Goal: Task Accomplishment & Management: Manage account settings

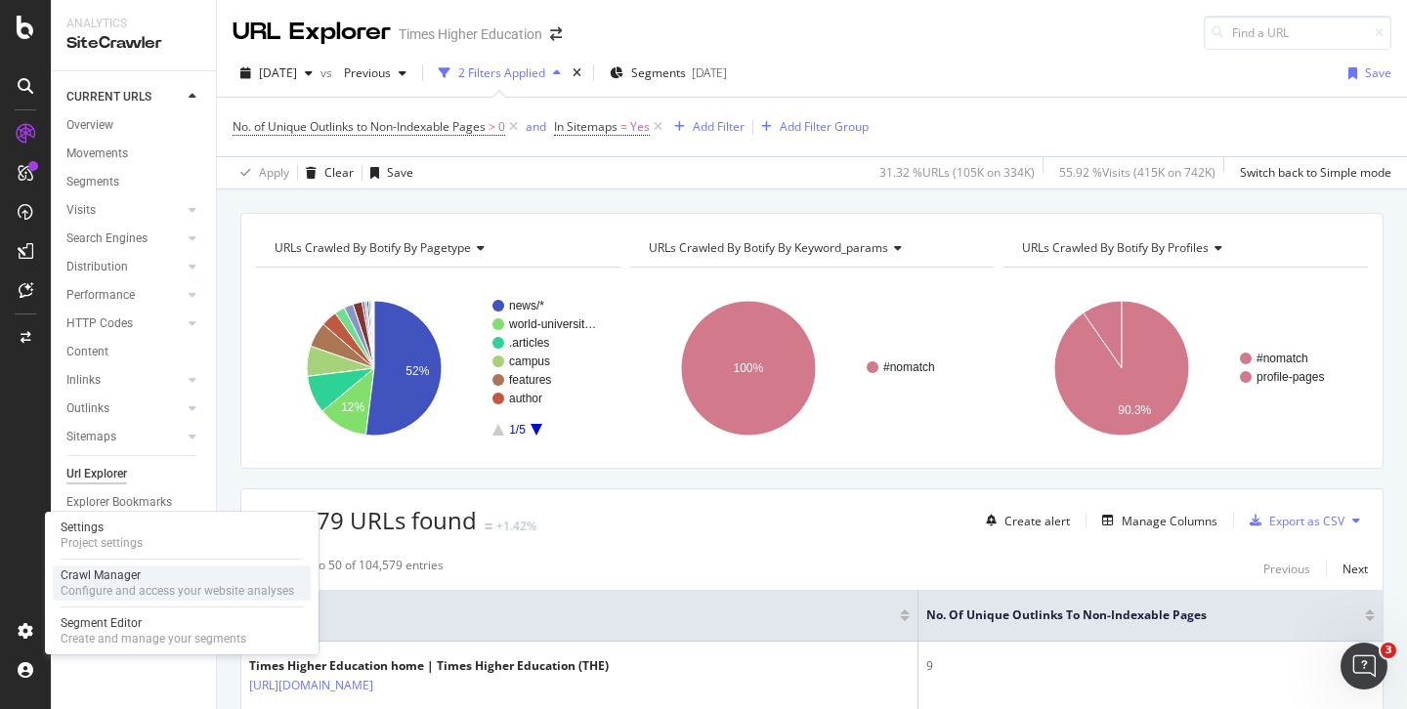
click at [90, 579] on div "Crawl Manager" at bounding box center [177, 576] width 233 height 16
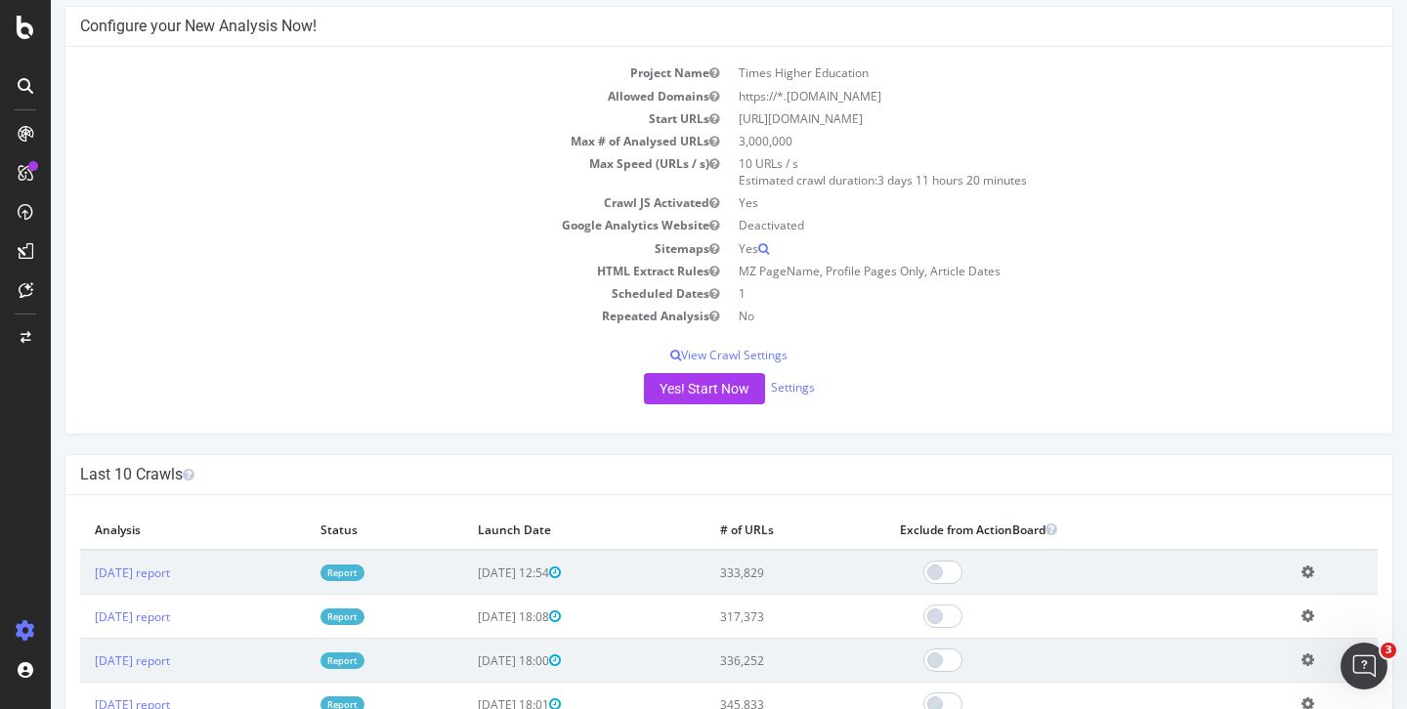
scroll to position [156, 0]
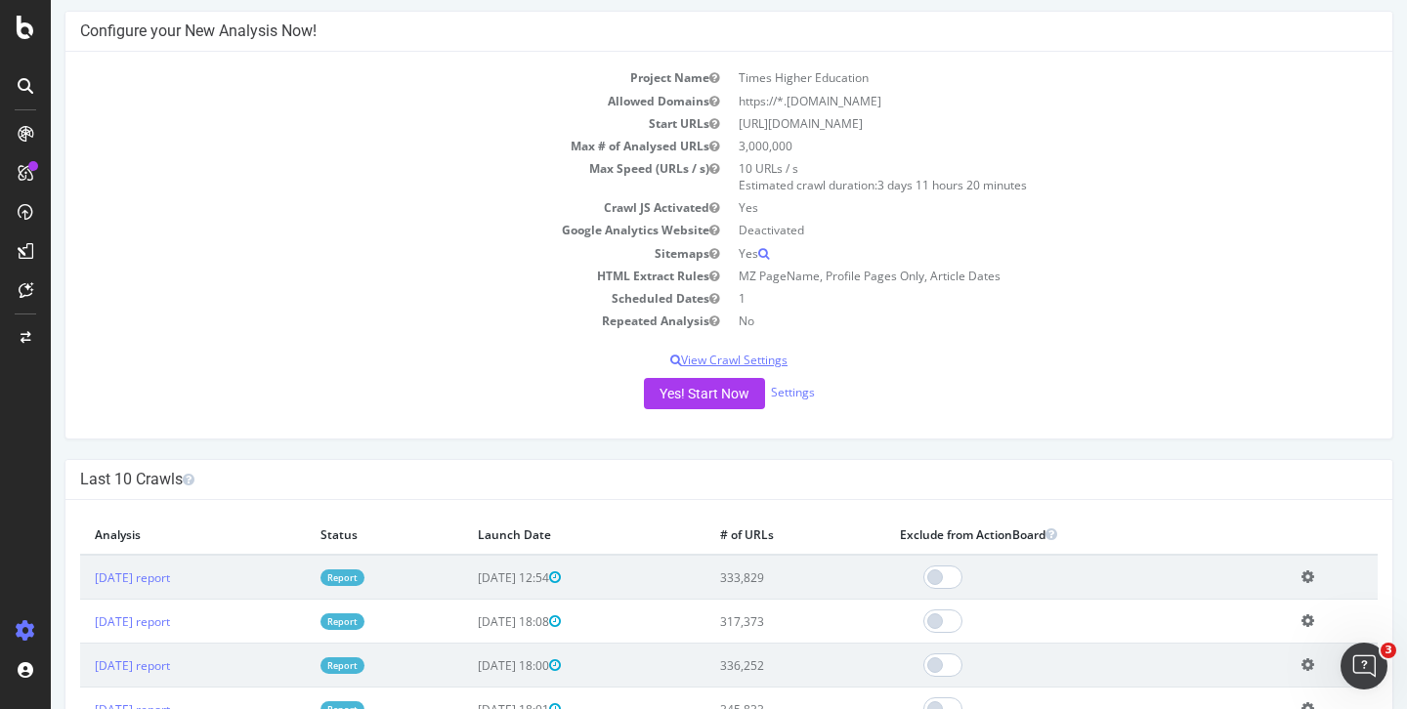
click at [735, 362] on p "View Crawl Settings" at bounding box center [728, 360] width 1297 height 17
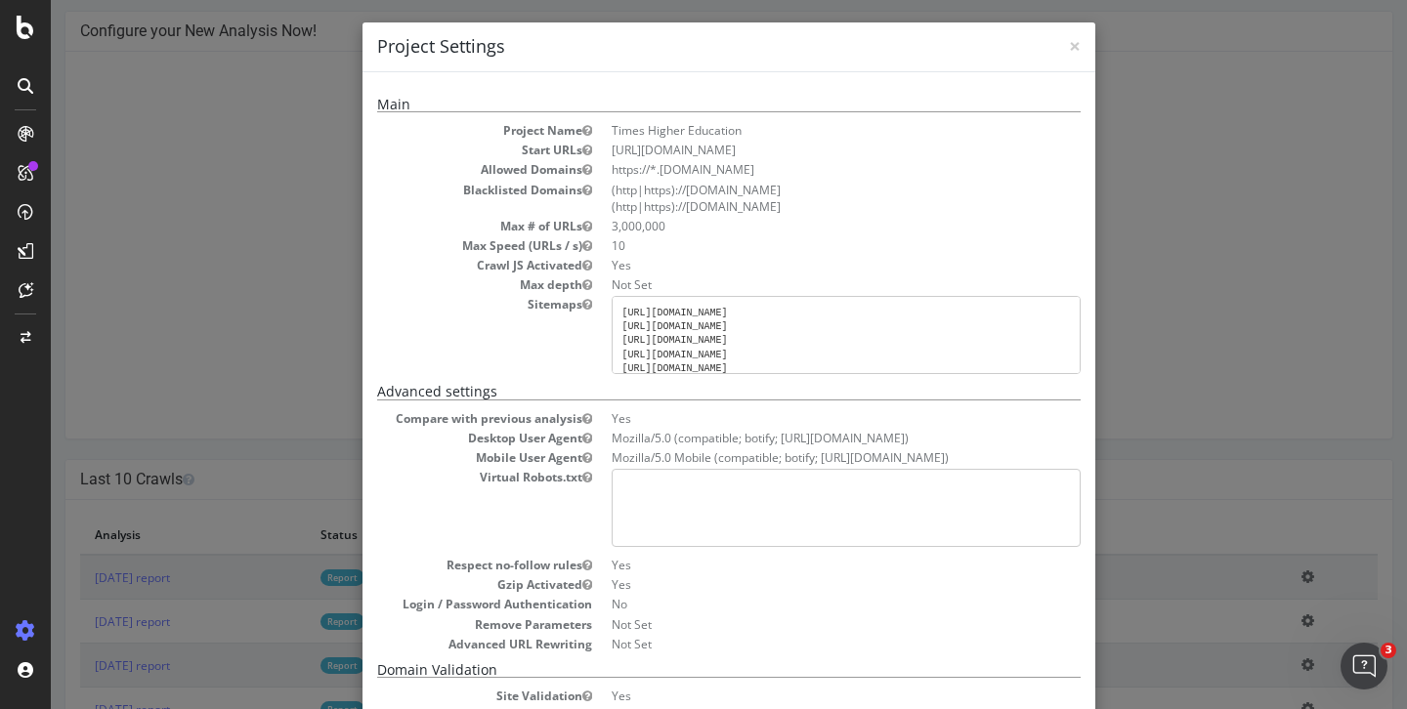
scroll to position [0, 0]
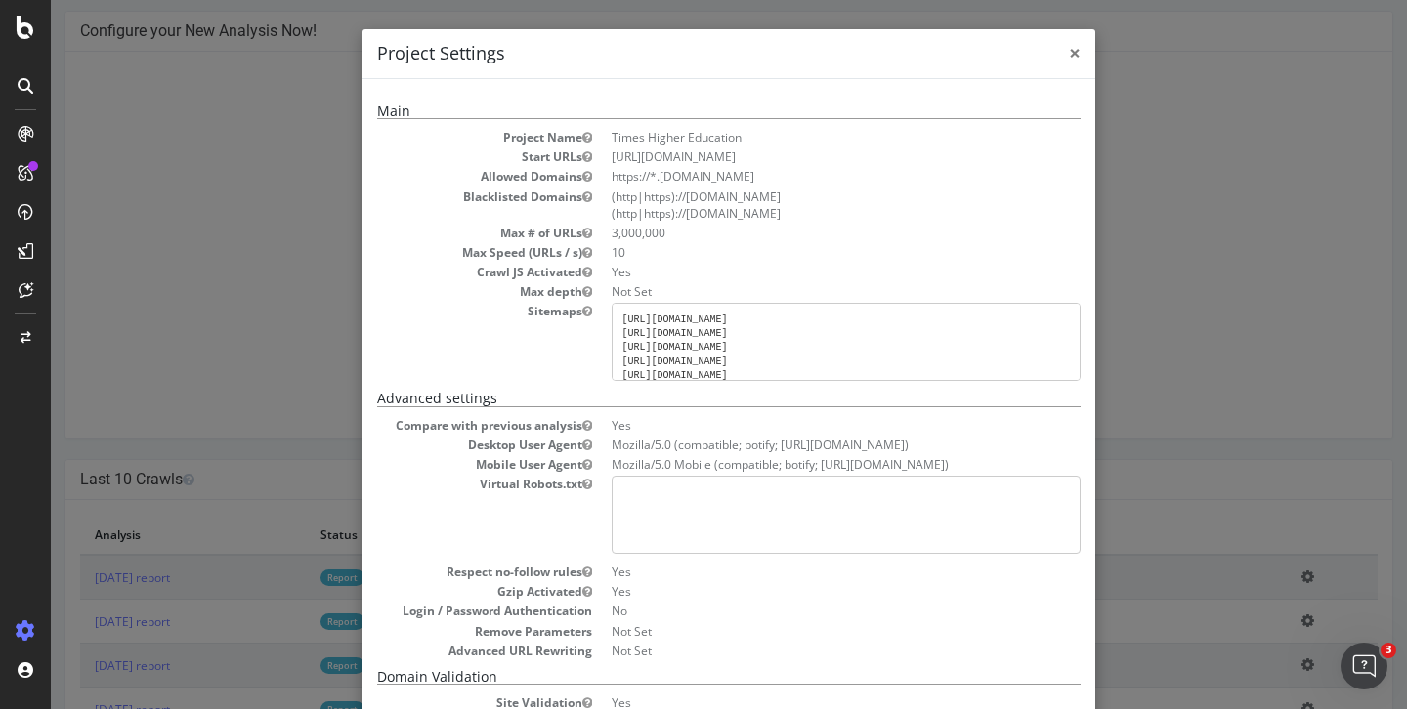
click at [1069, 53] on span "×" at bounding box center [1075, 52] width 12 height 27
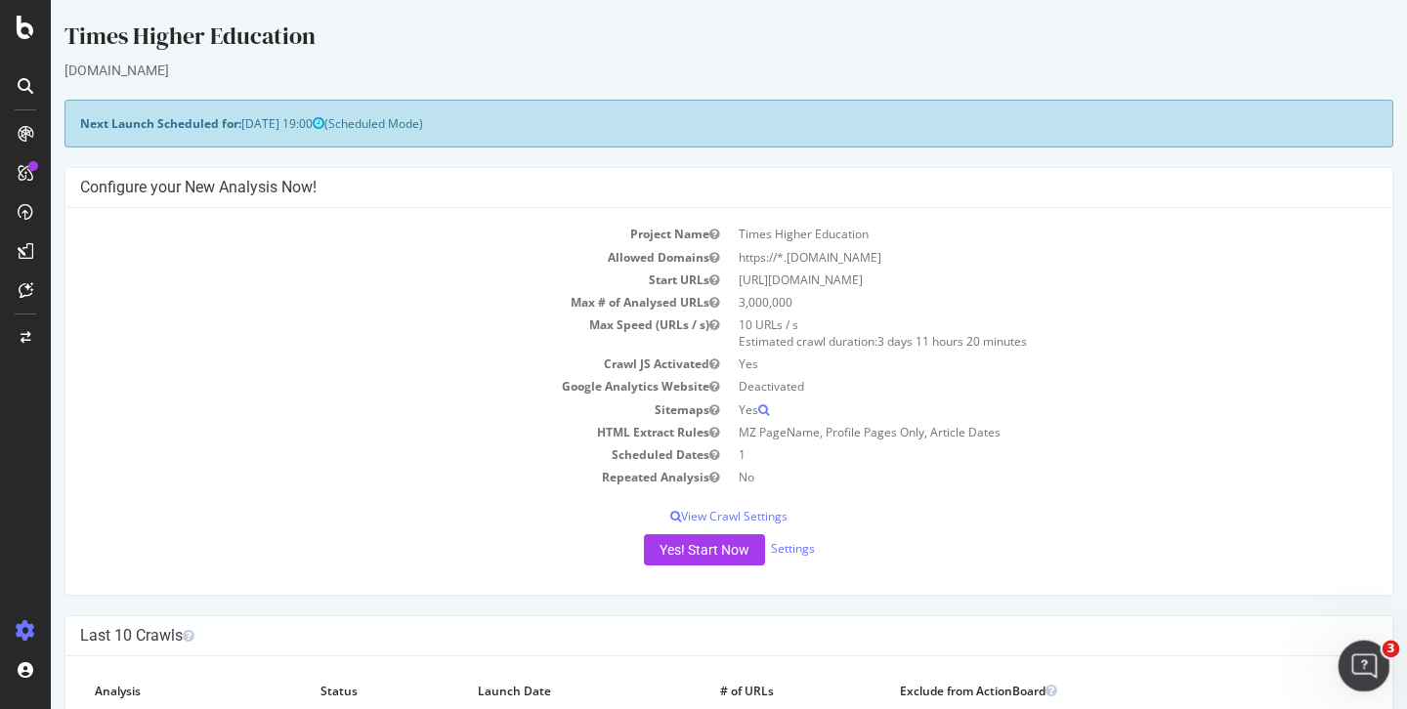
click at [1364, 664] on icon "Open Intercom Messenger" at bounding box center [1361, 664] width 32 height 32
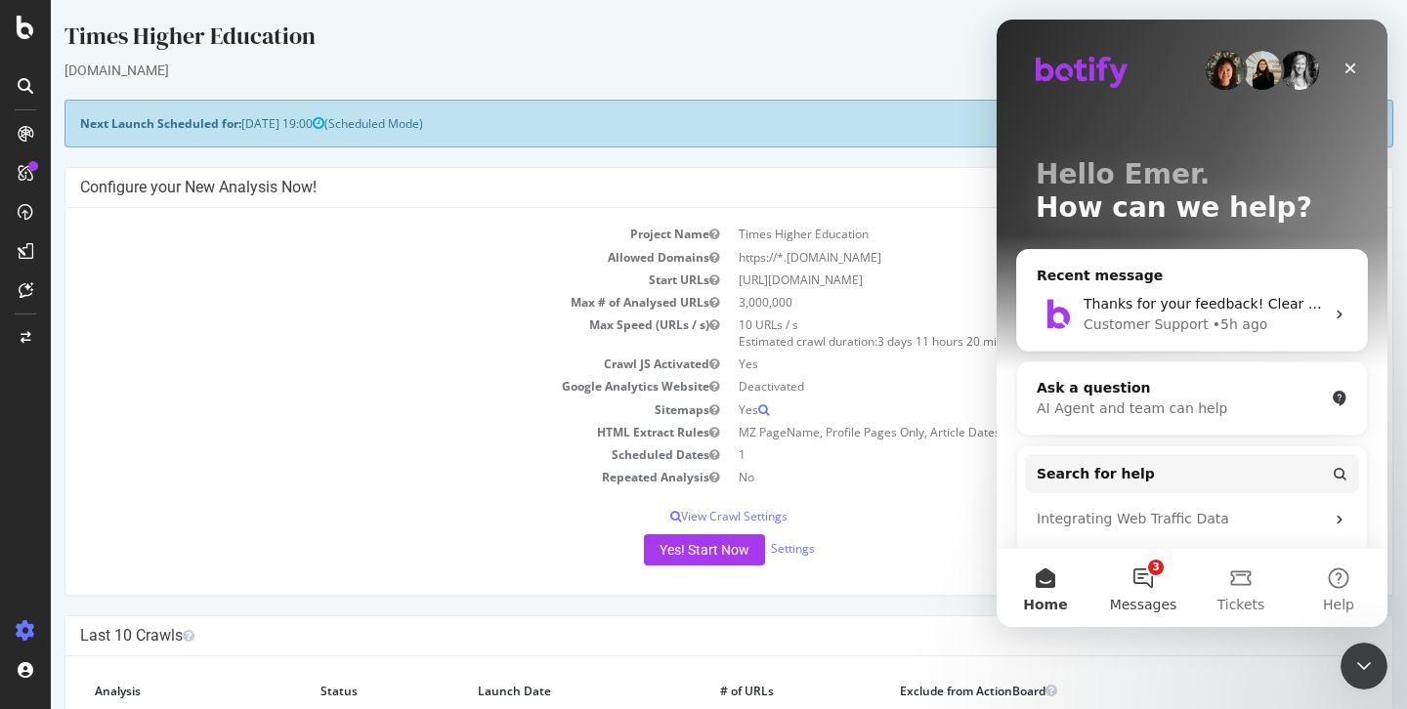
click at [1141, 568] on button "3 Messages" at bounding box center [1143, 588] width 98 height 78
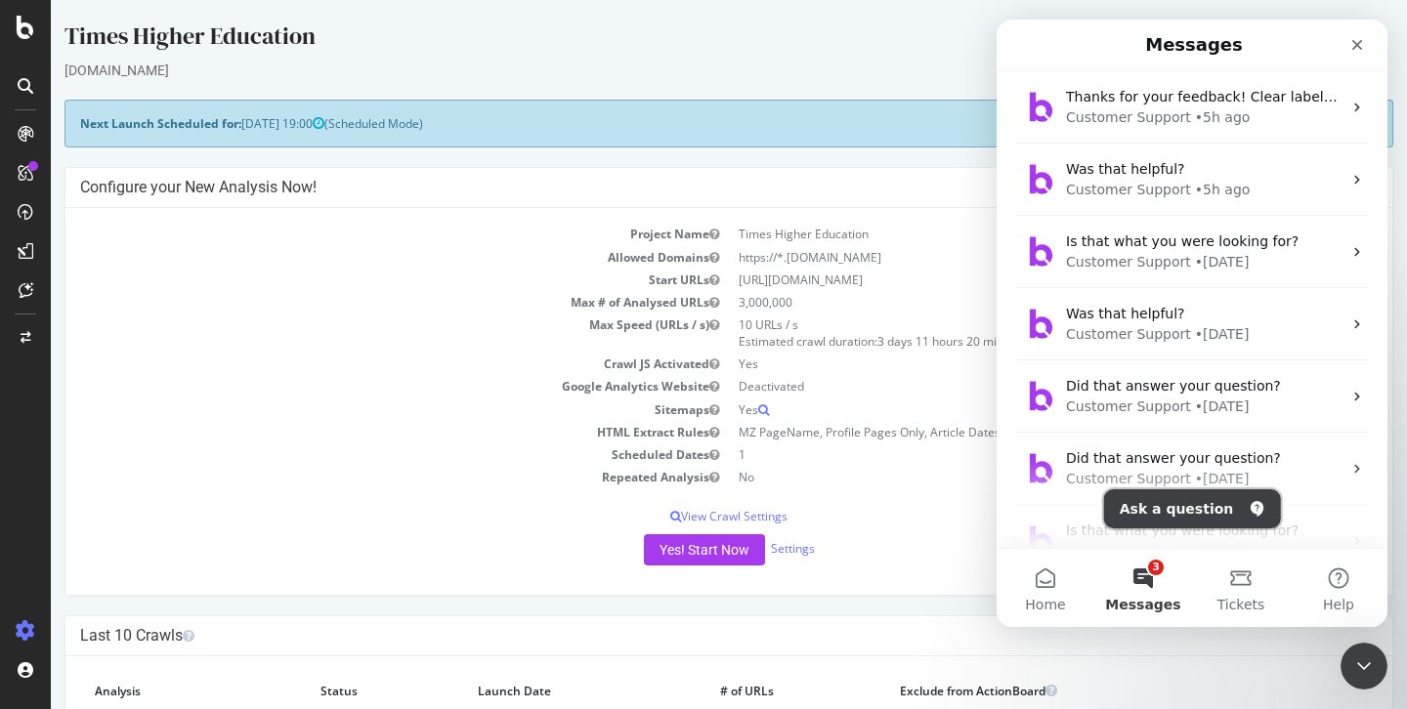
click at [1146, 508] on button "Ask a question" at bounding box center [1192, 508] width 177 height 39
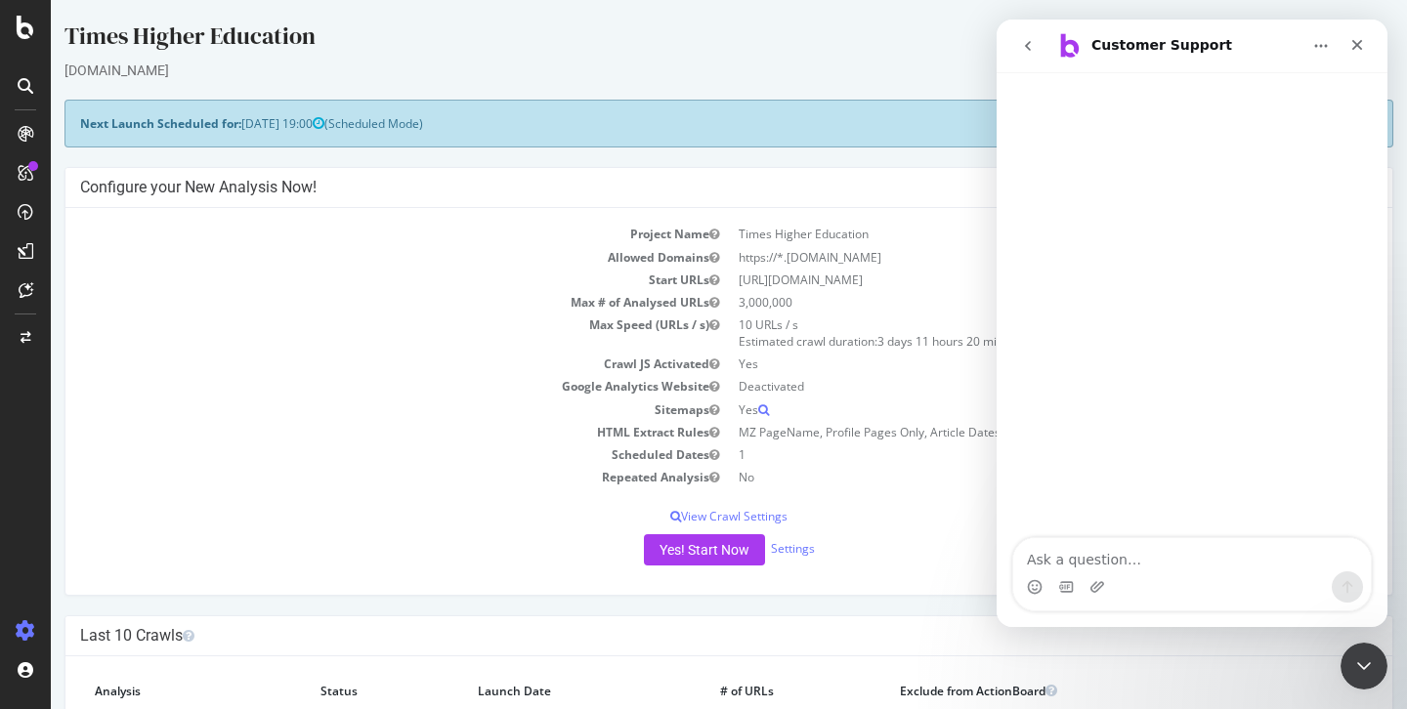
click at [1069, 561] on textarea "Ask a question…" at bounding box center [1191, 554] width 357 height 33
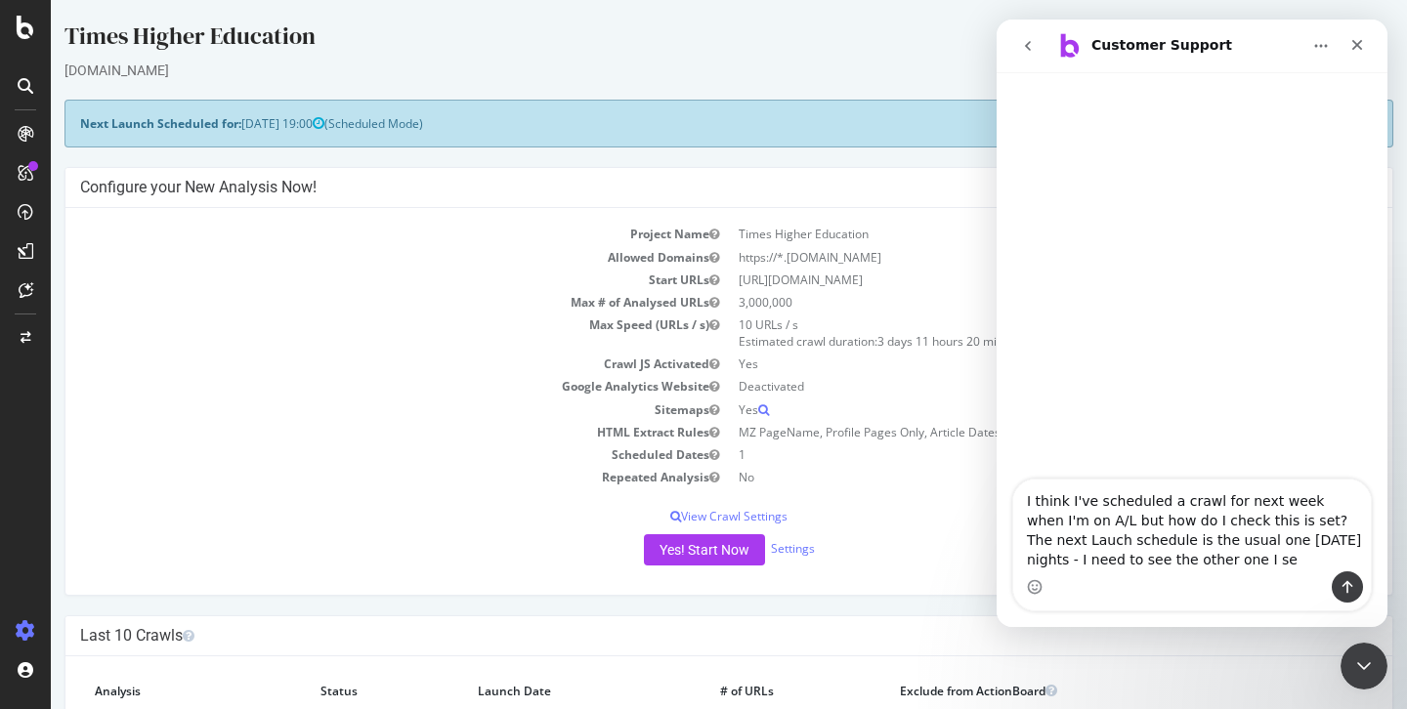
type textarea "I think I've scheduled a crawl for next week when I'm on A/L but how do I check…"
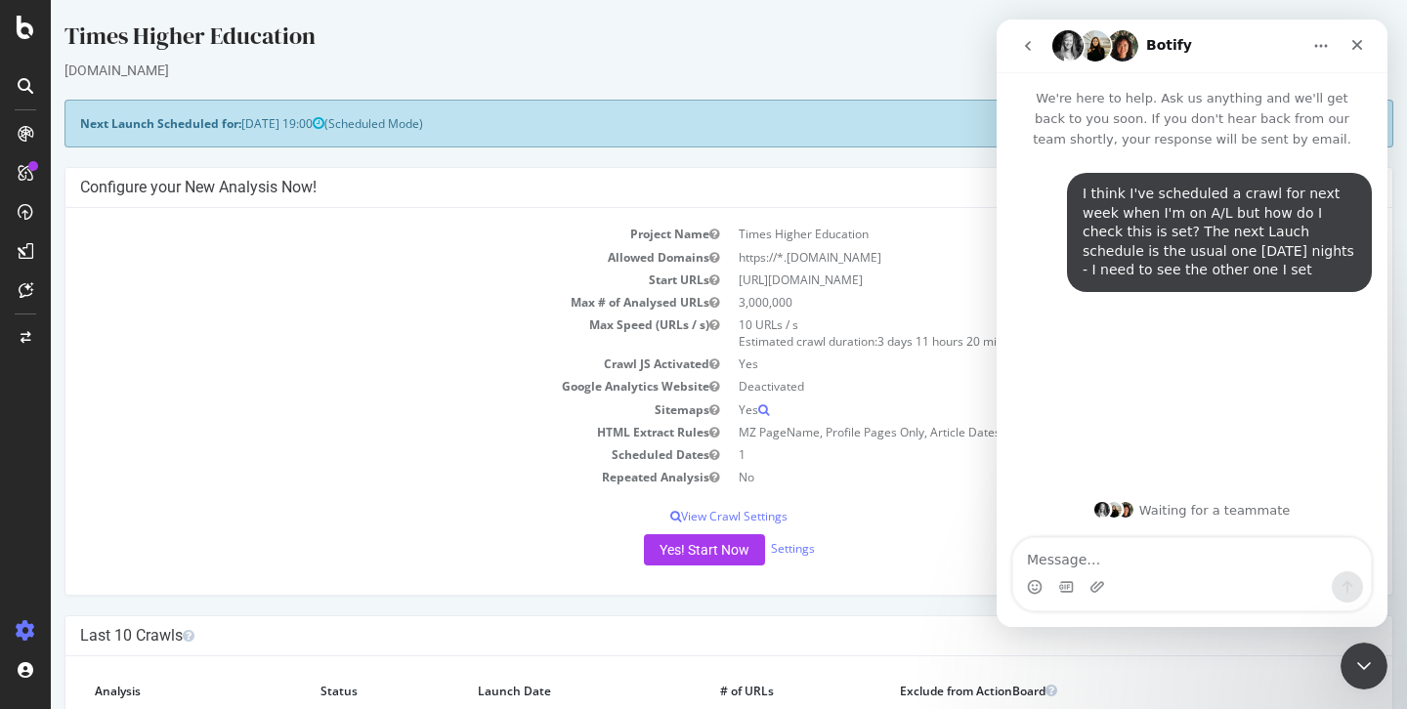
scroll to position [363, 0]
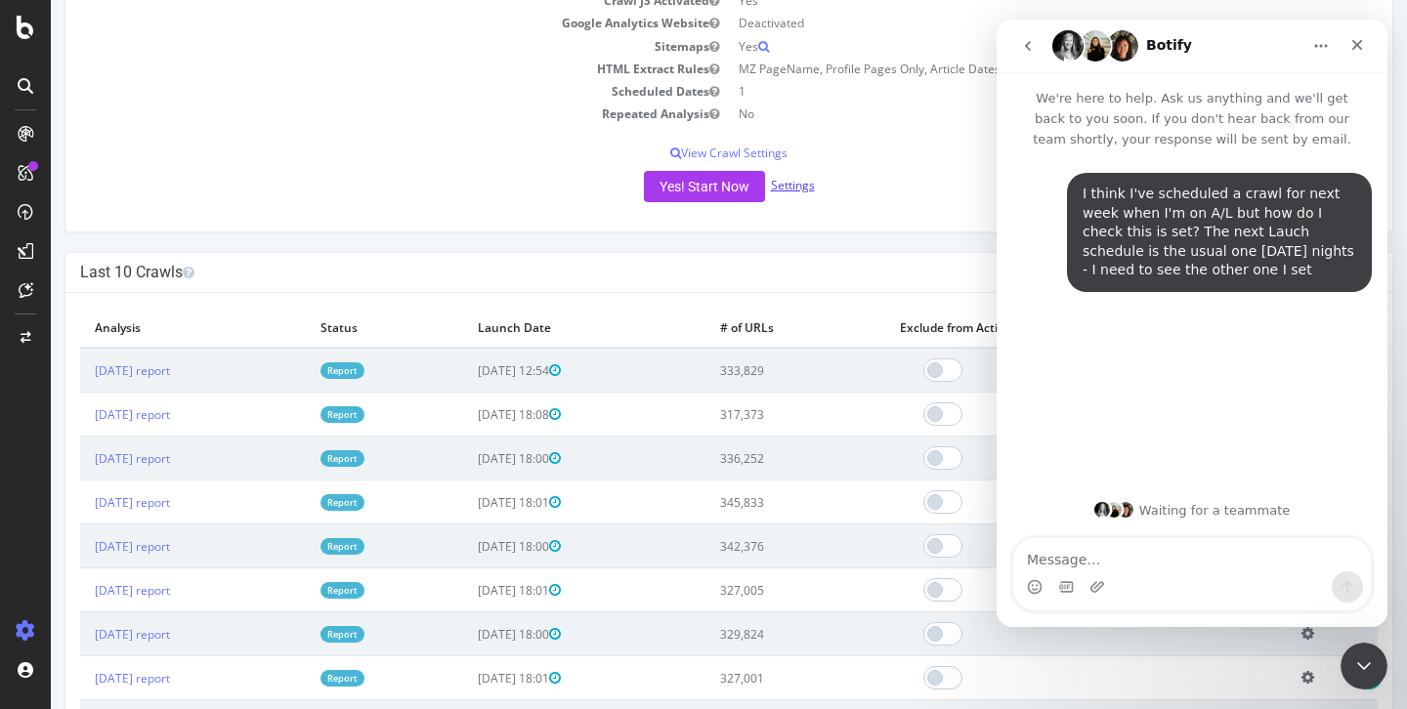
click at [785, 191] on link "Settings" at bounding box center [793, 185] width 44 height 17
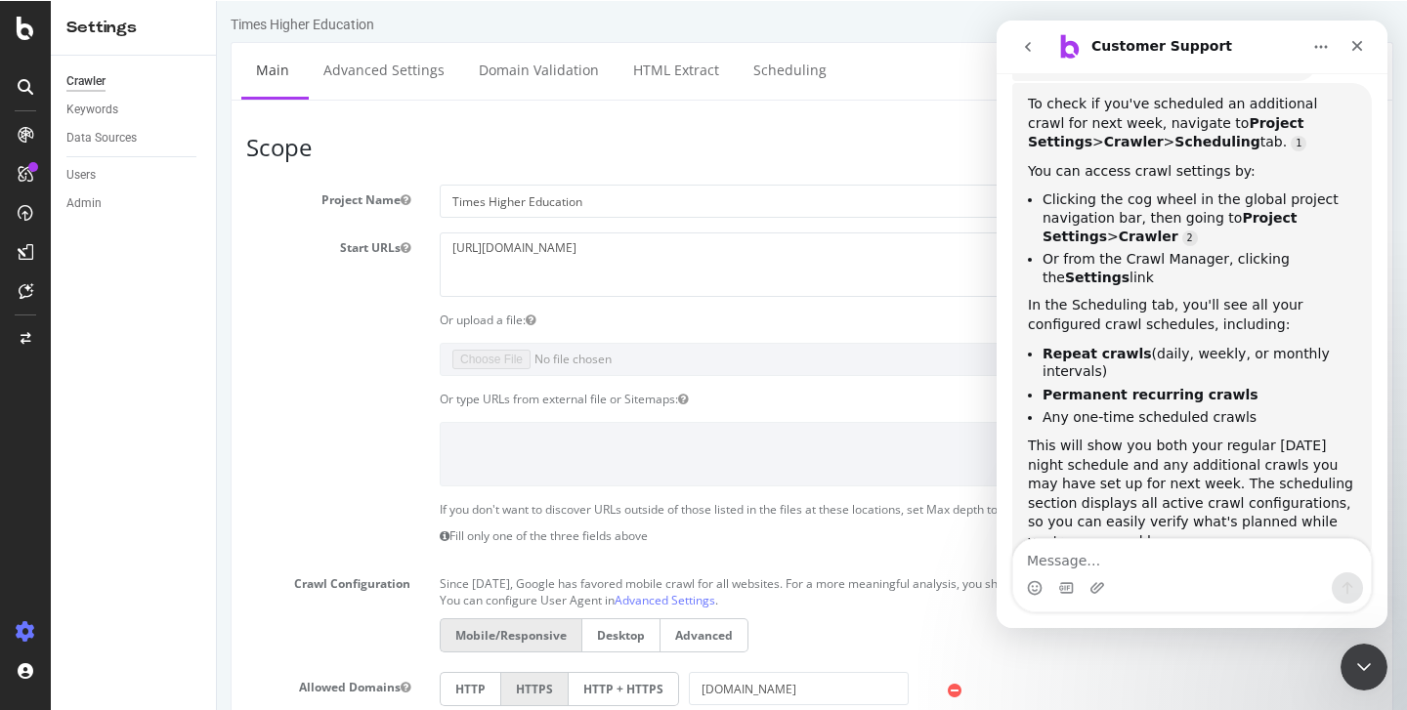
scroll to position [7, 0]
click at [345, 352] on div "Clear field" at bounding box center [811, 357] width 1160 height 33
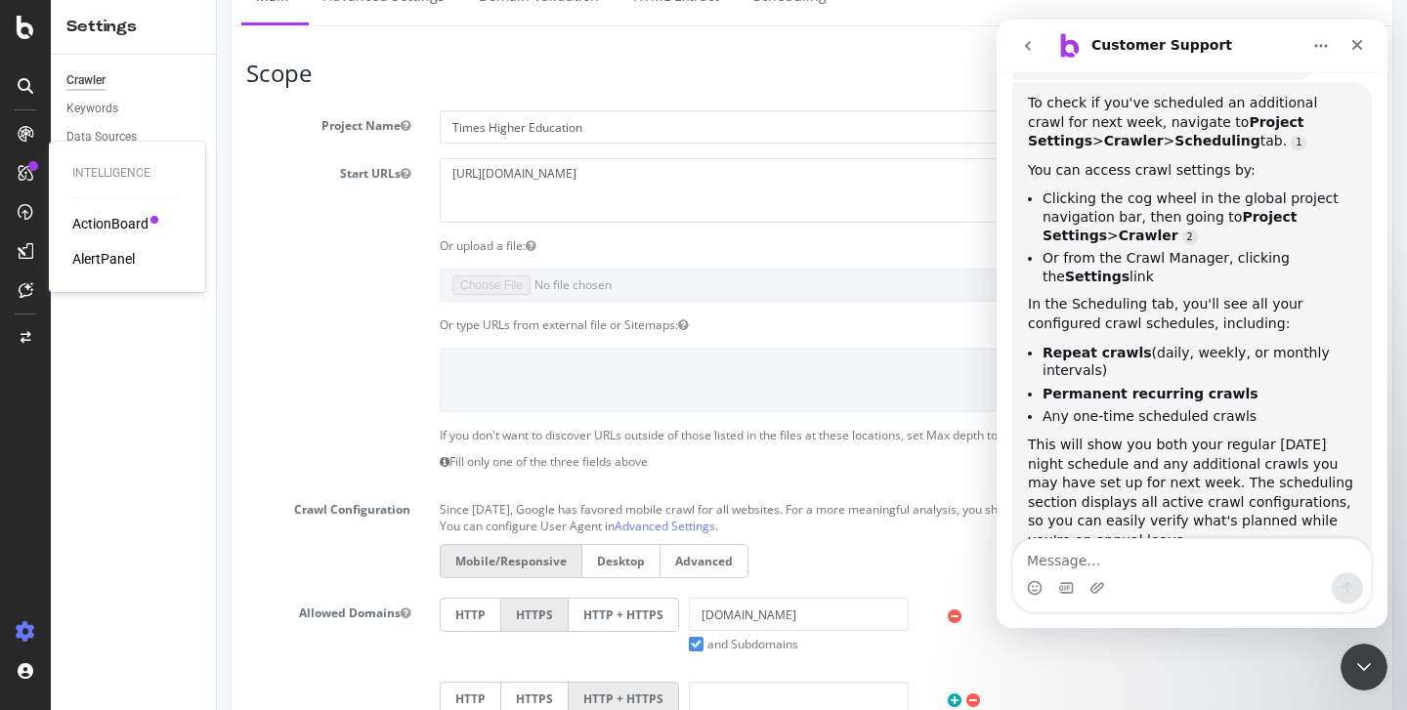
click at [87, 256] on div "AlertPanel" at bounding box center [103, 259] width 63 height 20
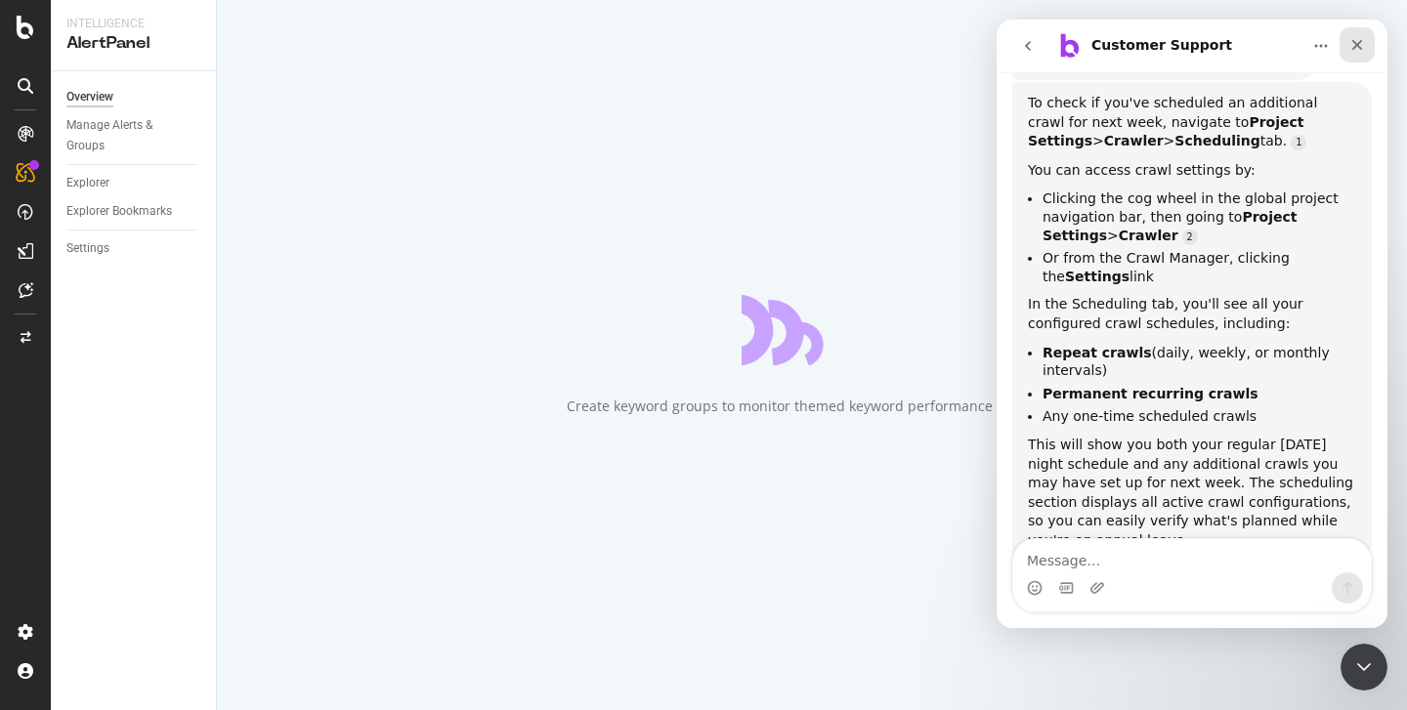
click at [1359, 40] on icon "Close" at bounding box center [1357, 45] width 16 height 16
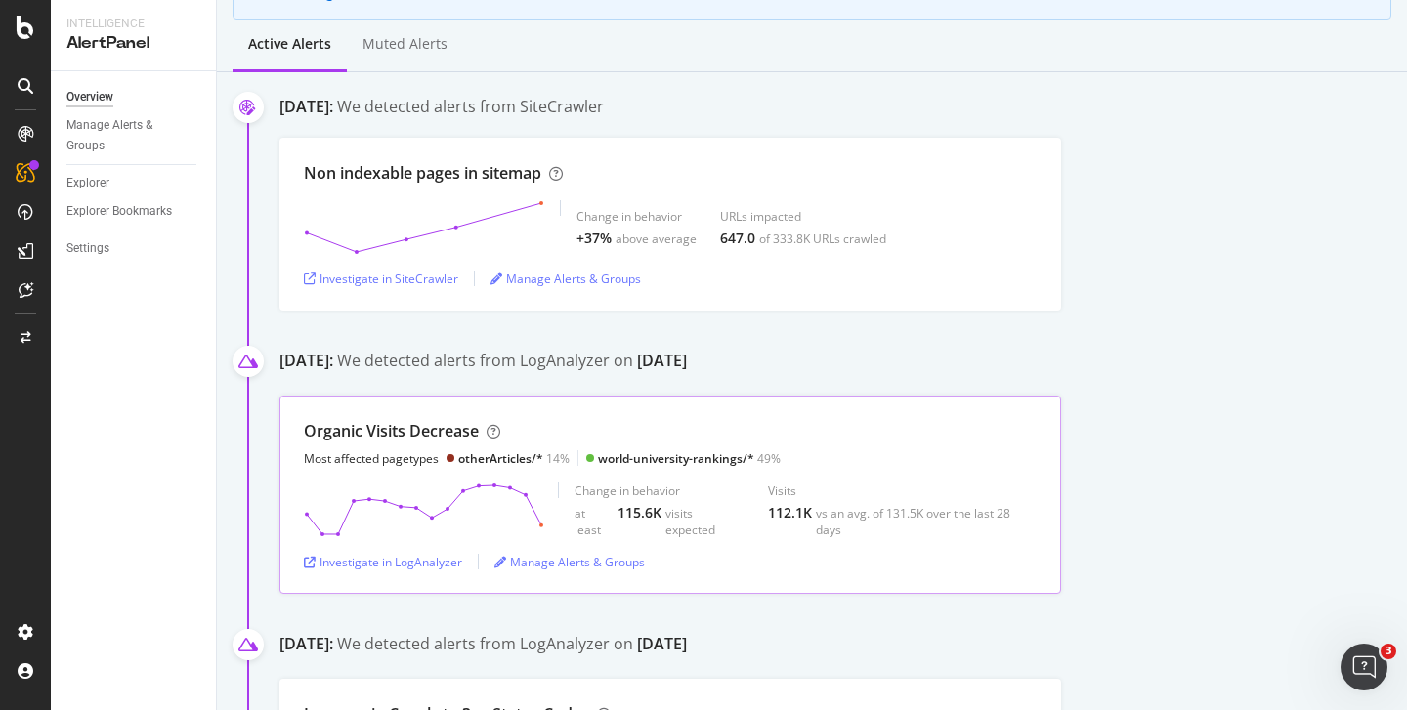
scroll to position [248, 0]
drag, startPoint x: 309, startPoint y: 439, endPoint x: 454, endPoint y: 437, distance: 145.6
click at [457, 437] on div "Organic Visits Decrease" at bounding box center [391, 430] width 175 height 22
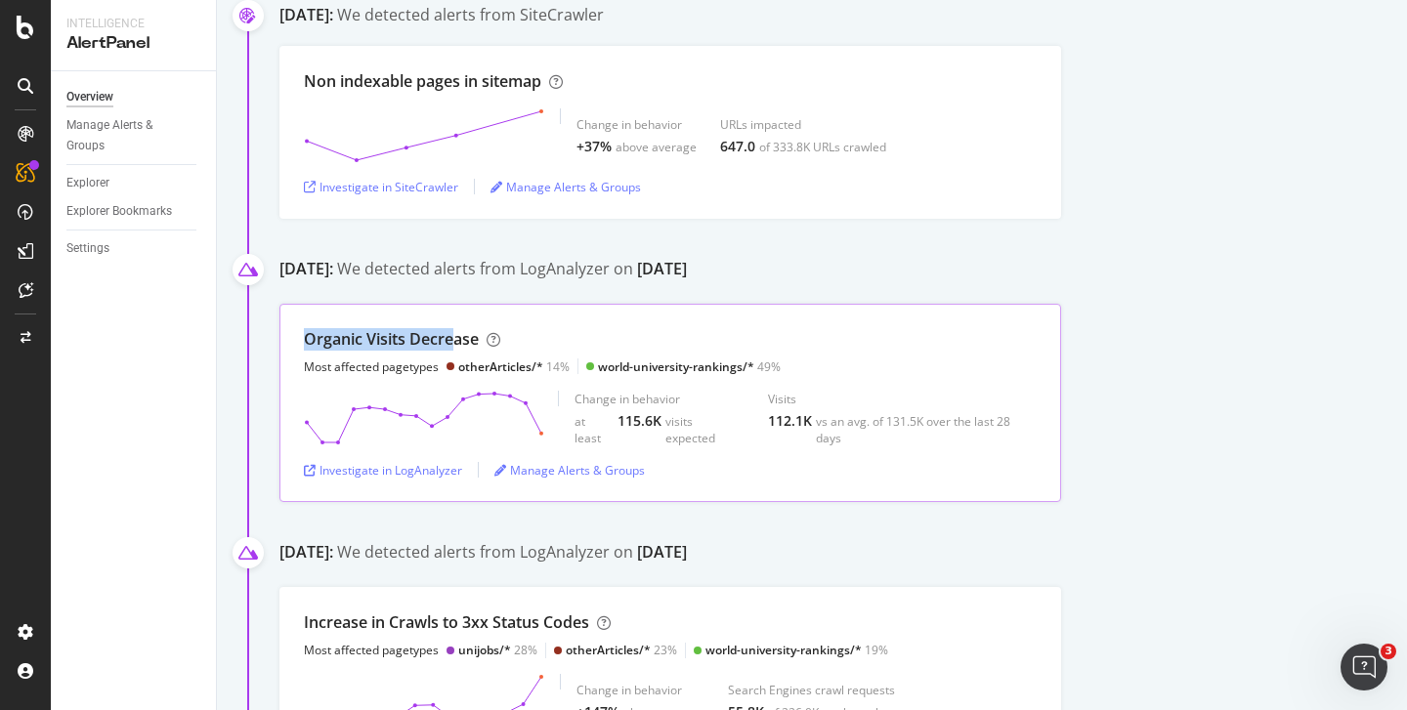
scroll to position [340, 0]
drag, startPoint x: 478, startPoint y: 337, endPoint x: 288, endPoint y: 340, distance: 189.5
click at [288, 340] on div "Organic Visits Decrease Most affected pagetypes otherArticles/* 14% world-unive…" at bounding box center [669, 402] width 781 height 198
drag, startPoint x: 777, startPoint y: 361, endPoint x: 445, endPoint y: 365, distance: 331.1
click at [444, 365] on div "Most affected pagetypes otherArticles/* 14% world-university-rankings/* 49%" at bounding box center [542, 365] width 477 height 17
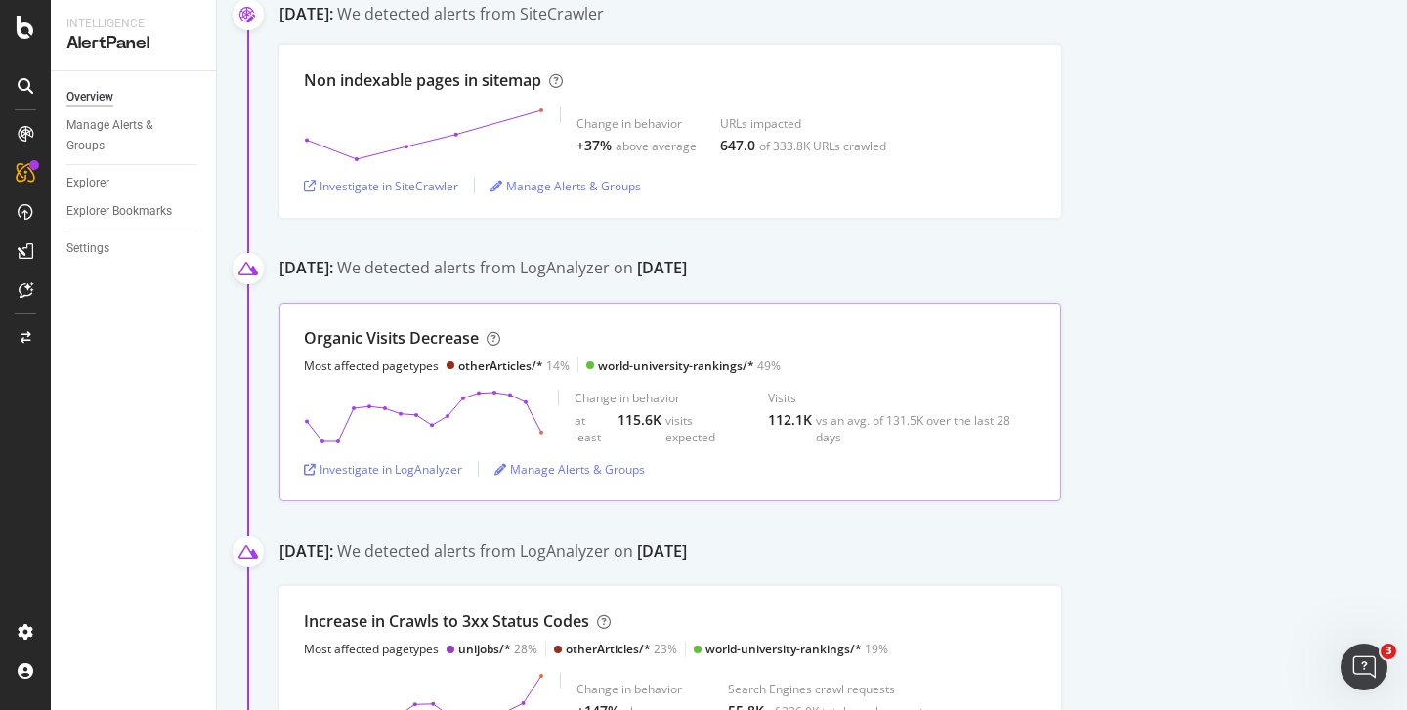
click at [792, 363] on div "Organic Visits Decrease Most affected pagetypes otherArticles/* 14% world-unive…" at bounding box center [670, 350] width 733 height 47
drag, startPoint x: 778, startPoint y: 367, endPoint x: 354, endPoint y: 375, distance: 424.0
click at [354, 375] on div "Organic Visits Decrease Most affected pagetypes otherArticles/* 14% world-unive…" at bounding box center [669, 402] width 781 height 198
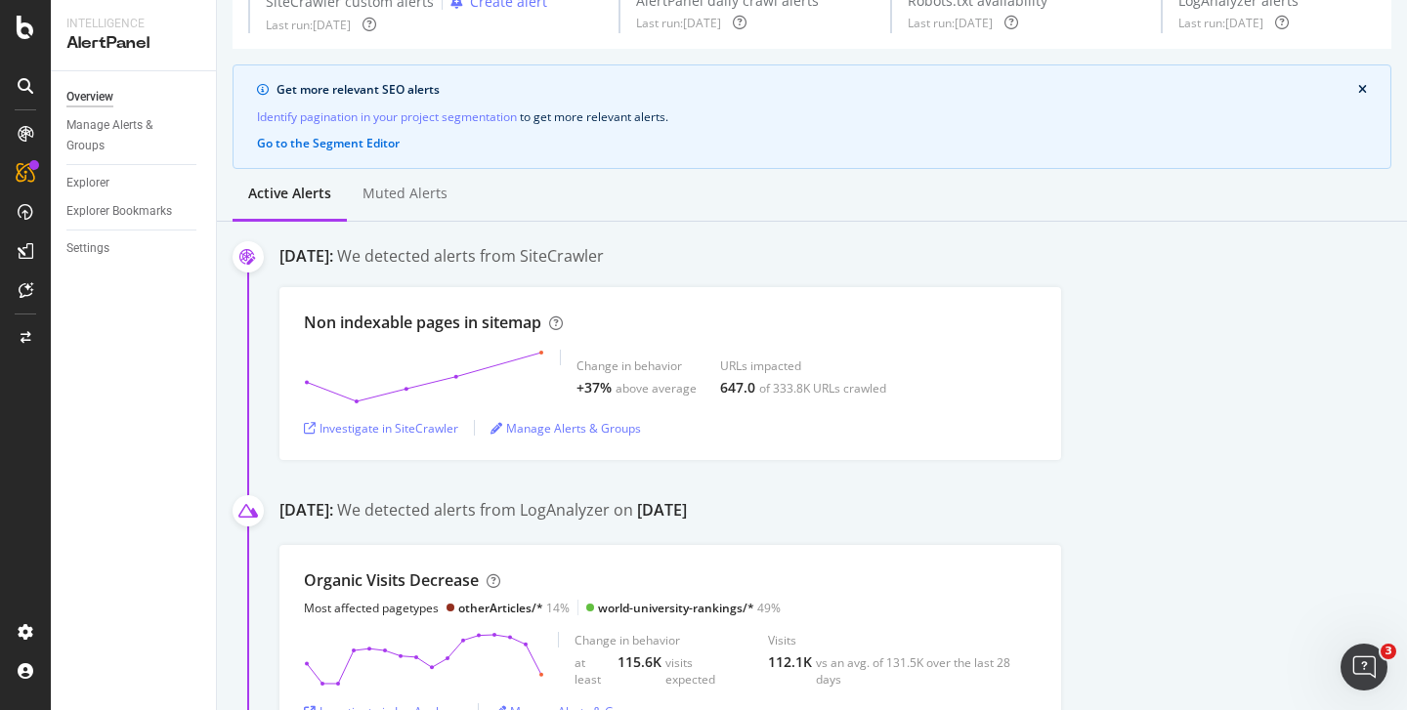
scroll to position [100, 0]
click at [545, 425] on div "Manage Alerts & Groups" at bounding box center [565, 426] width 150 height 17
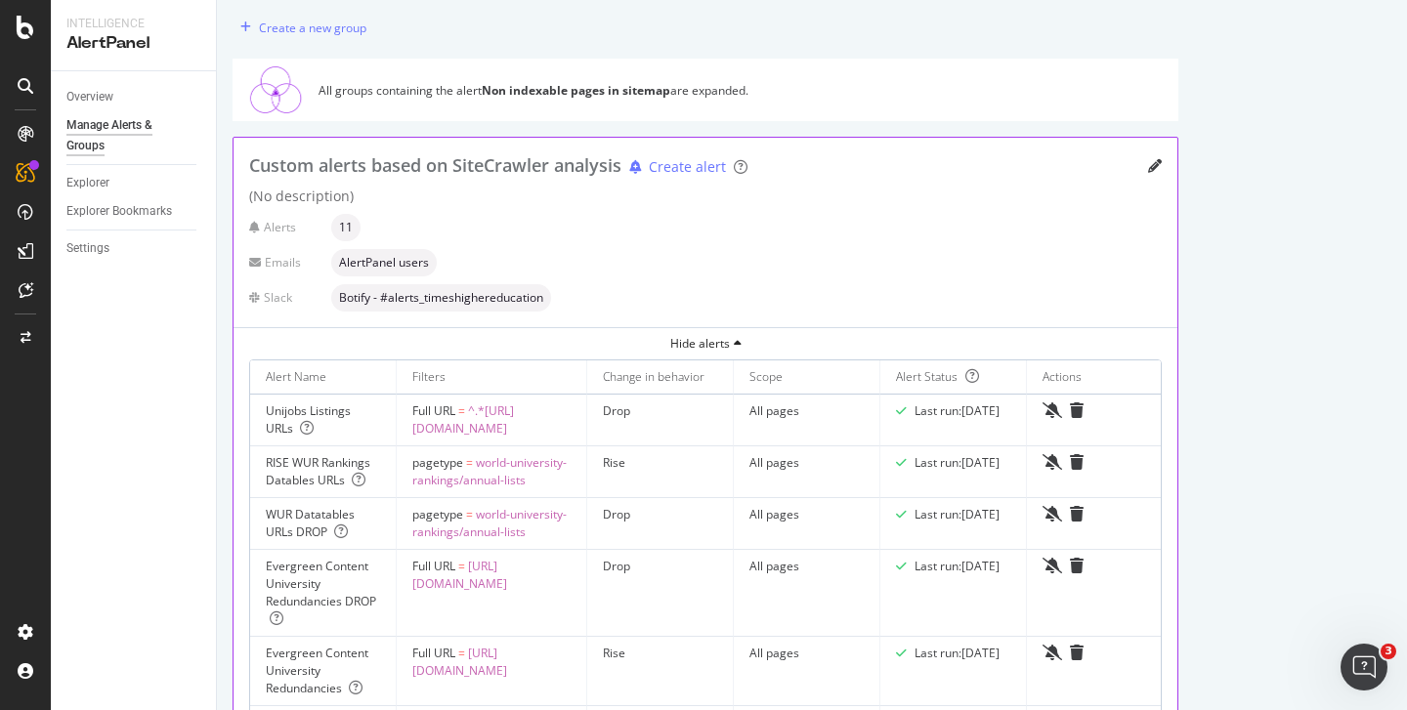
scroll to position [86, 0]
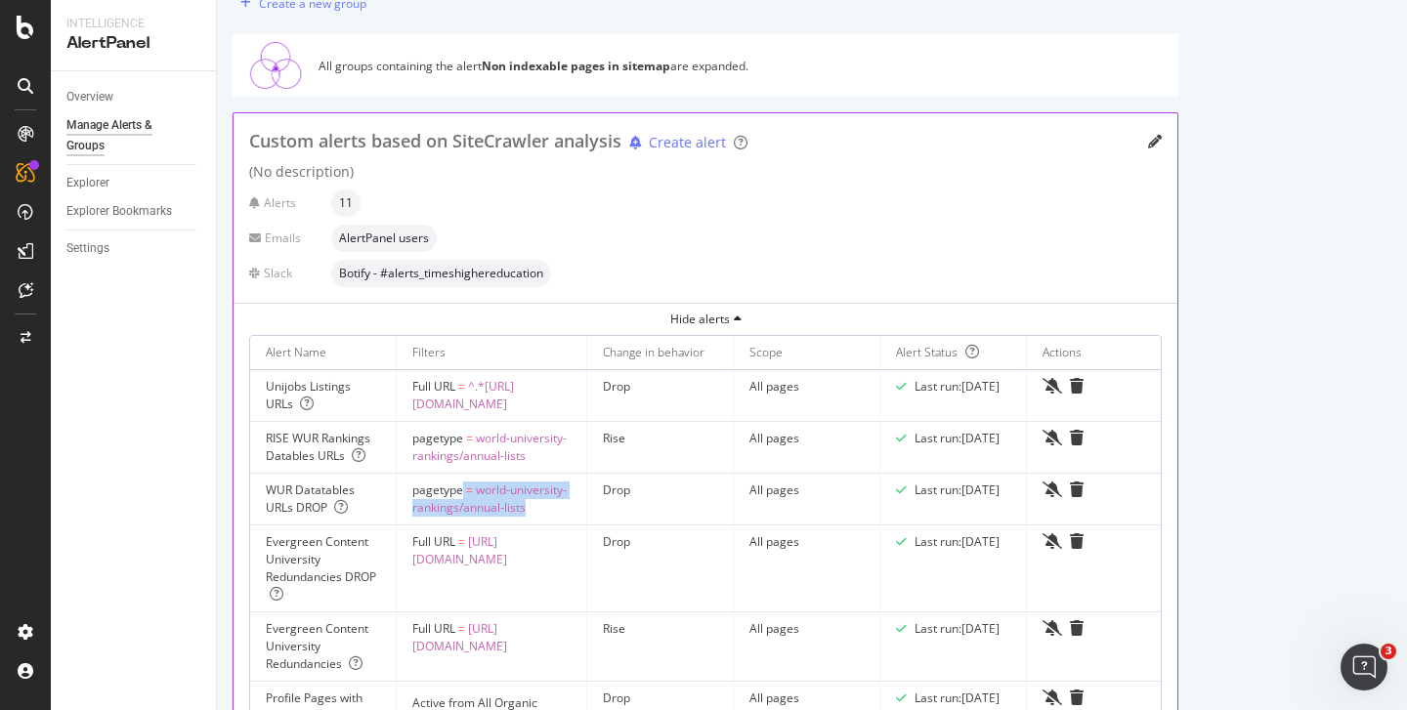
drag, startPoint x: 686, startPoint y: 491, endPoint x: 459, endPoint y: 490, distance: 226.6
click at [460, 489] on td "pagetype = world-university-rankings/annual-lists" at bounding box center [492, 500] width 190 height 52
click at [587, 496] on td "pagetype = world-university-rankings/annual-lists" at bounding box center [492, 500] width 190 height 52
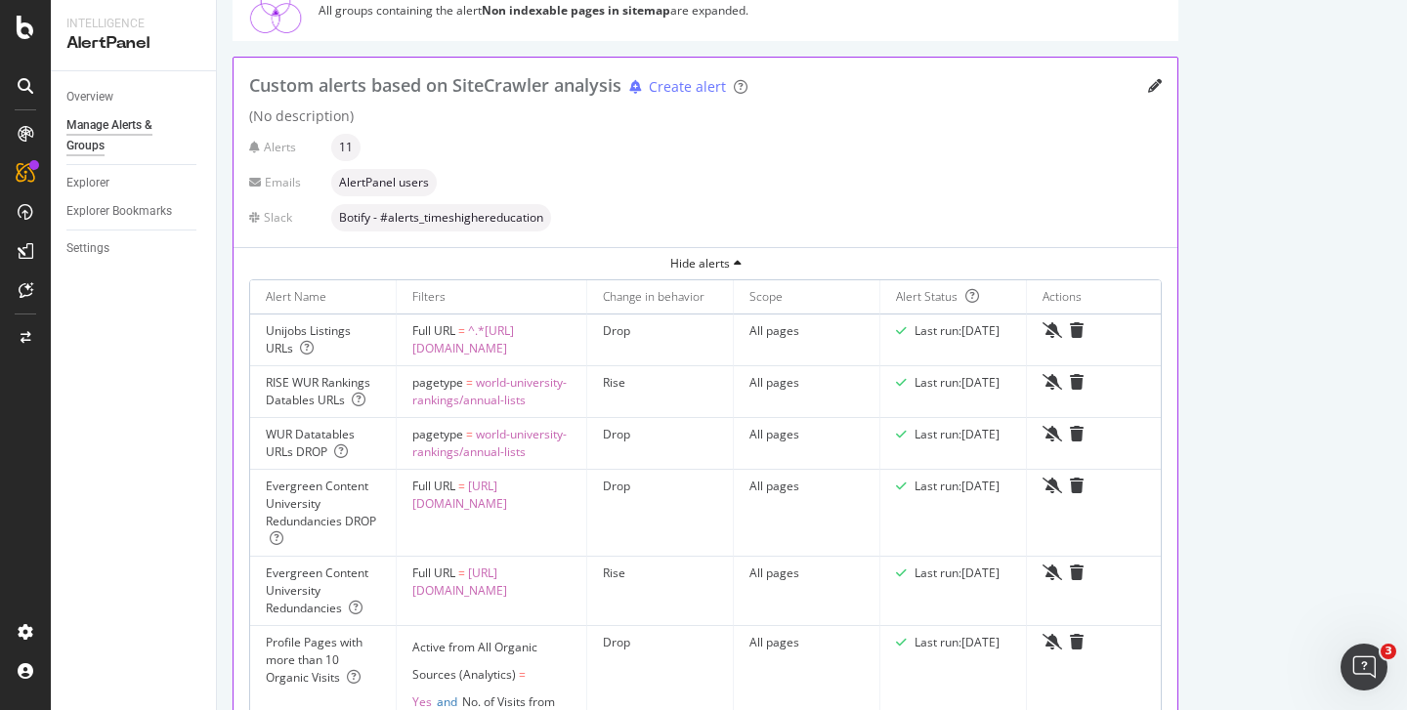
scroll to position [135, 0]
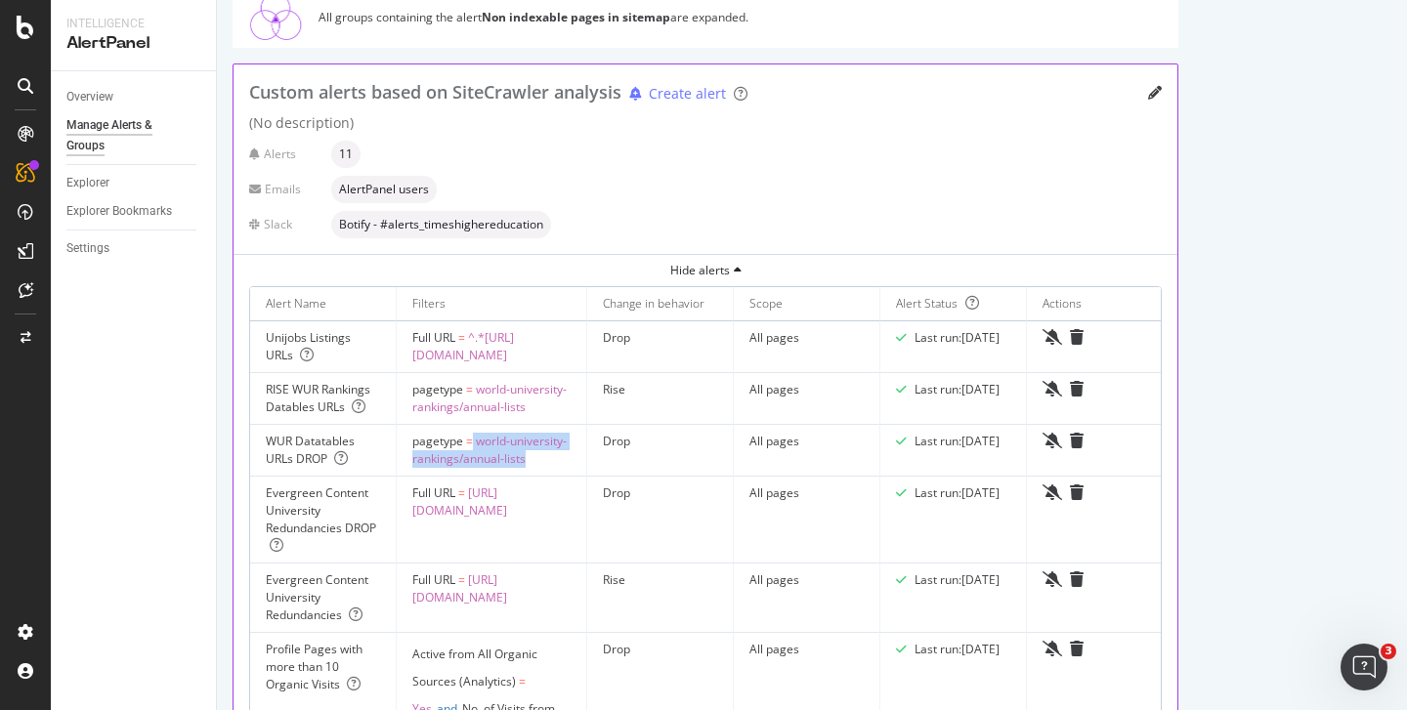
drag, startPoint x: 687, startPoint y: 443, endPoint x: 470, endPoint y: 442, distance: 216.9
click at [470, 441] on td "pagetype = world-university-rankings/annual-lists" at bounding box center [492, 451] width 190 height 52
click at [567, 446] on span "world-university-rankings/annual-lists" at bounding box center [489, 450] width 154 height 34
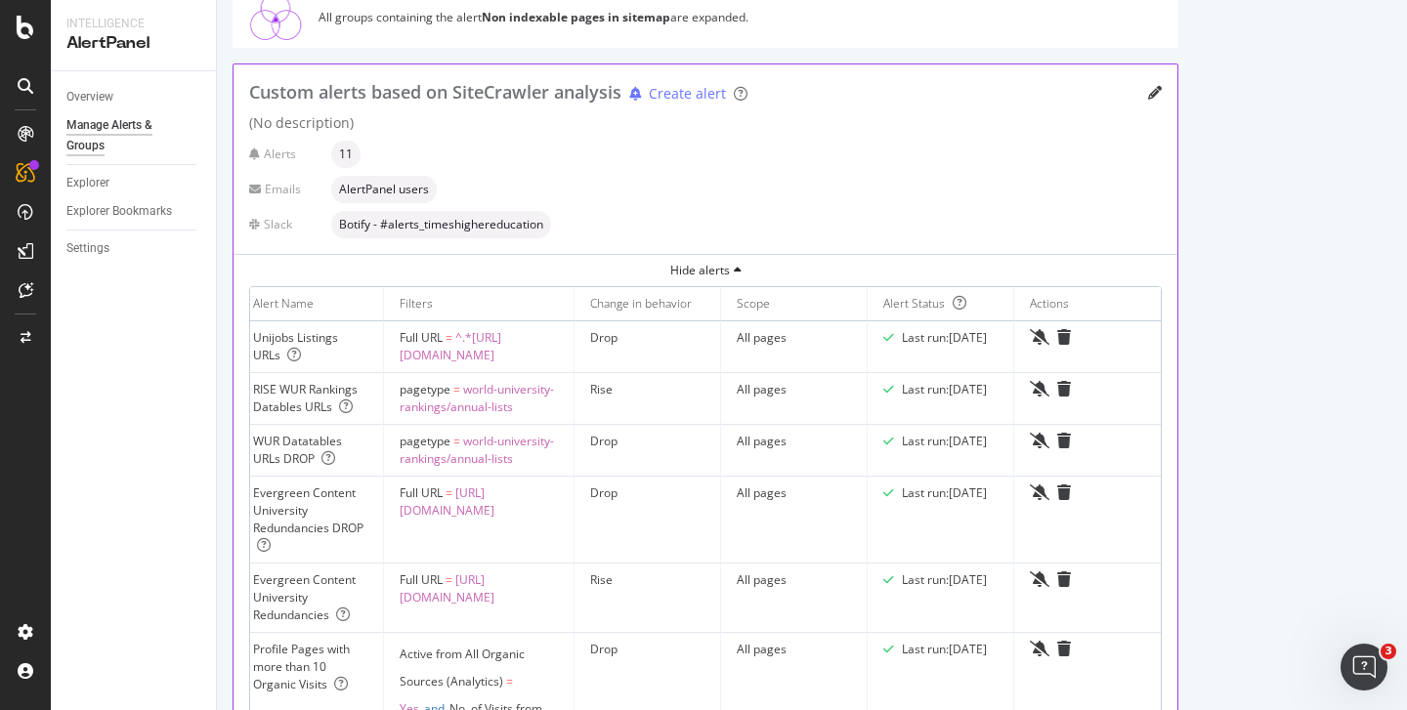
scroll to position [0, 0]
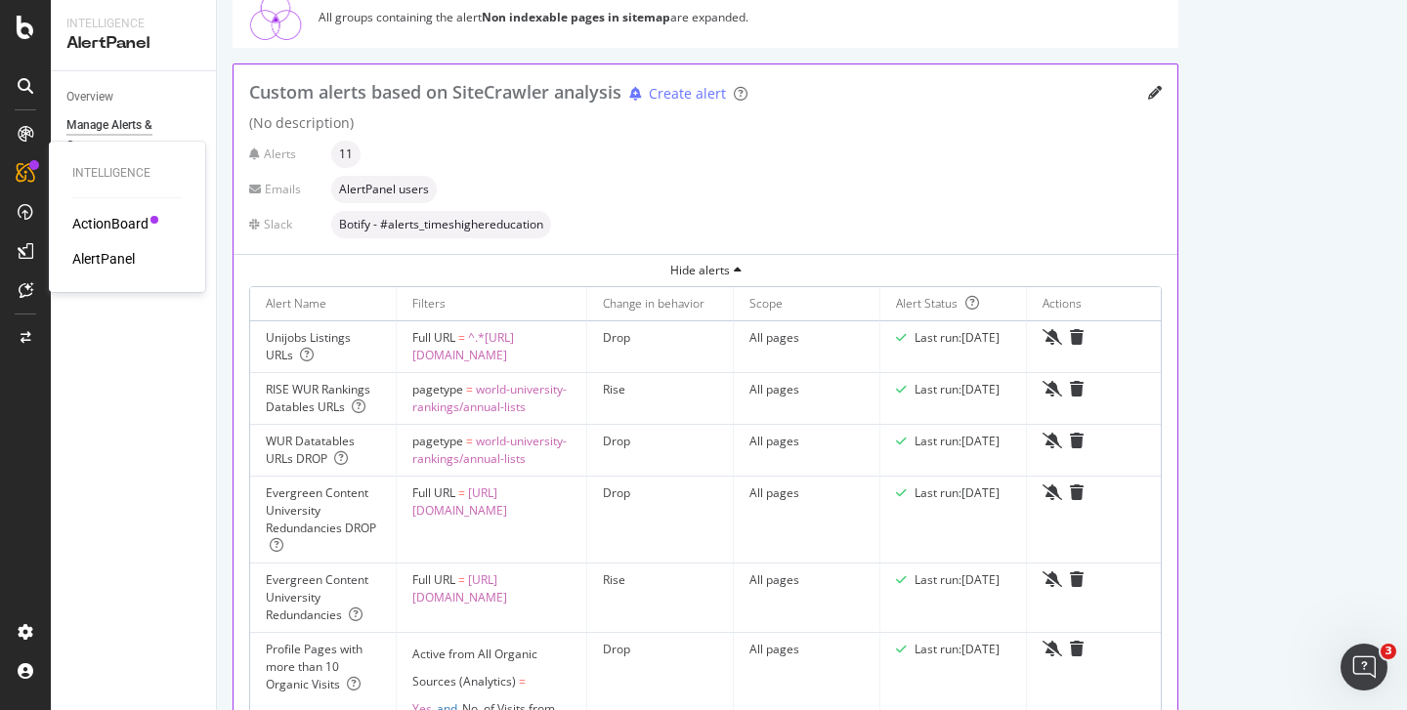
click at [106, 260] on div "AlertPanel" at bounding box center [103, 259] width 63 height 20
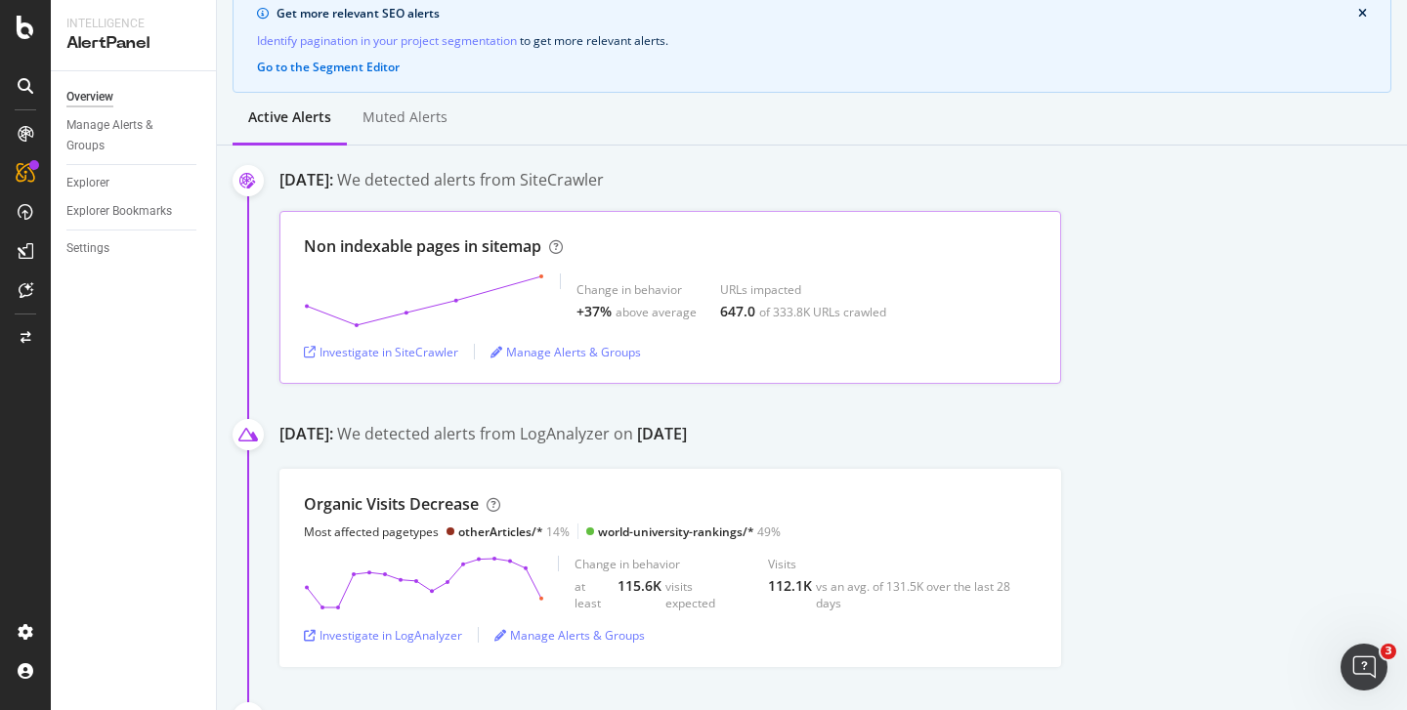
scroll to position [175, 0]
drag, startPoint x: 547, startPoint y: 534, endPoint x: 574, endPoint y: 534, distance: 27.3
click at [574, 534] on div "Most affected pagetypes otherArticles/* 14% world-university-rankings/* 49%" at bounding box center [542, 531] width 477 height 17
click at [565, 527] on div "otherArticles/* 14%" at bounding box center [513, 531] width 111 height 17
drag, startPoint x: 776, startPoint y: 529, endPoint x: 740, endPoint y: 529, distance: 35.2
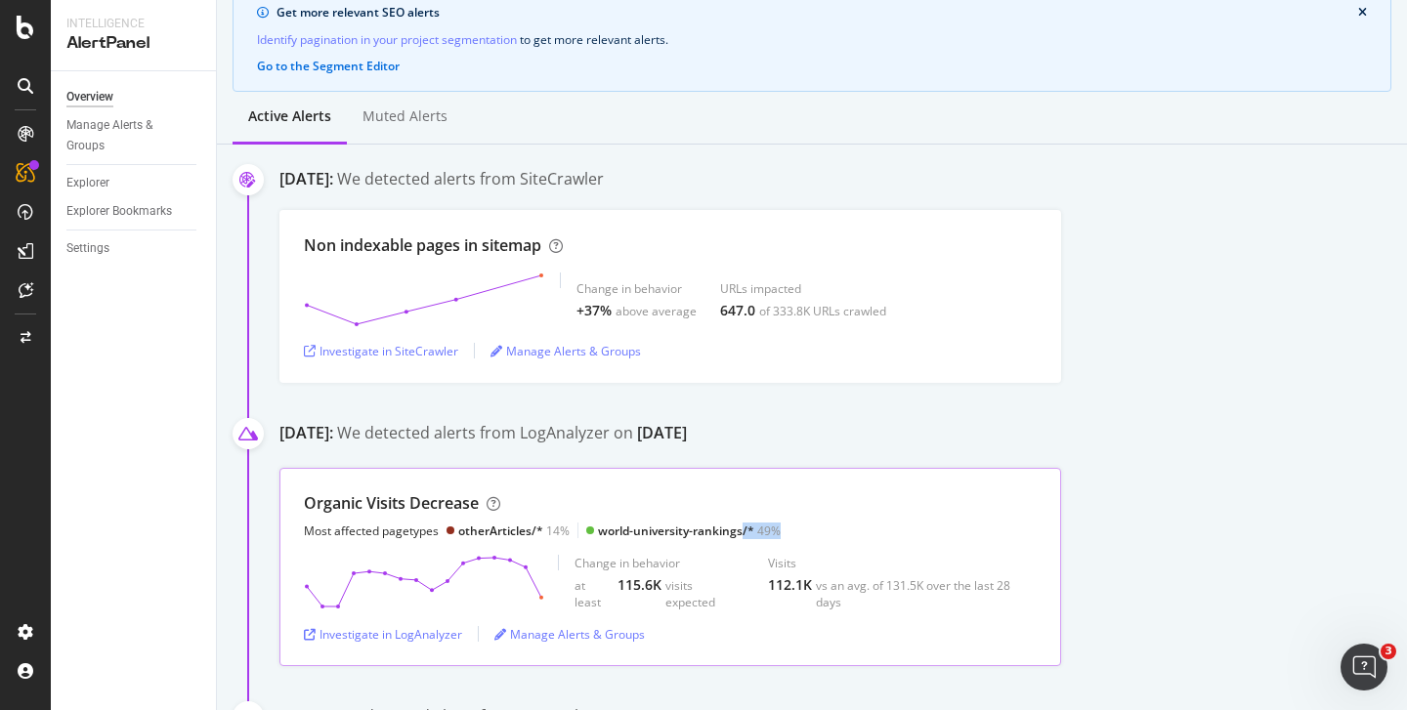
click at [740, 529] on div "world-university-rankings/* 49%" at bounding box center [689, 531] width 183 height 17
click at [778, 531] on div "Organic Visits Decrease Most affected pagetypes otherArticles/* 14% world-unive…" at bounding box center [670, 515] width 733 height 47
click at [118, 301] on div "CustomReports" at bounding box center [120, 302] width 96 height 20
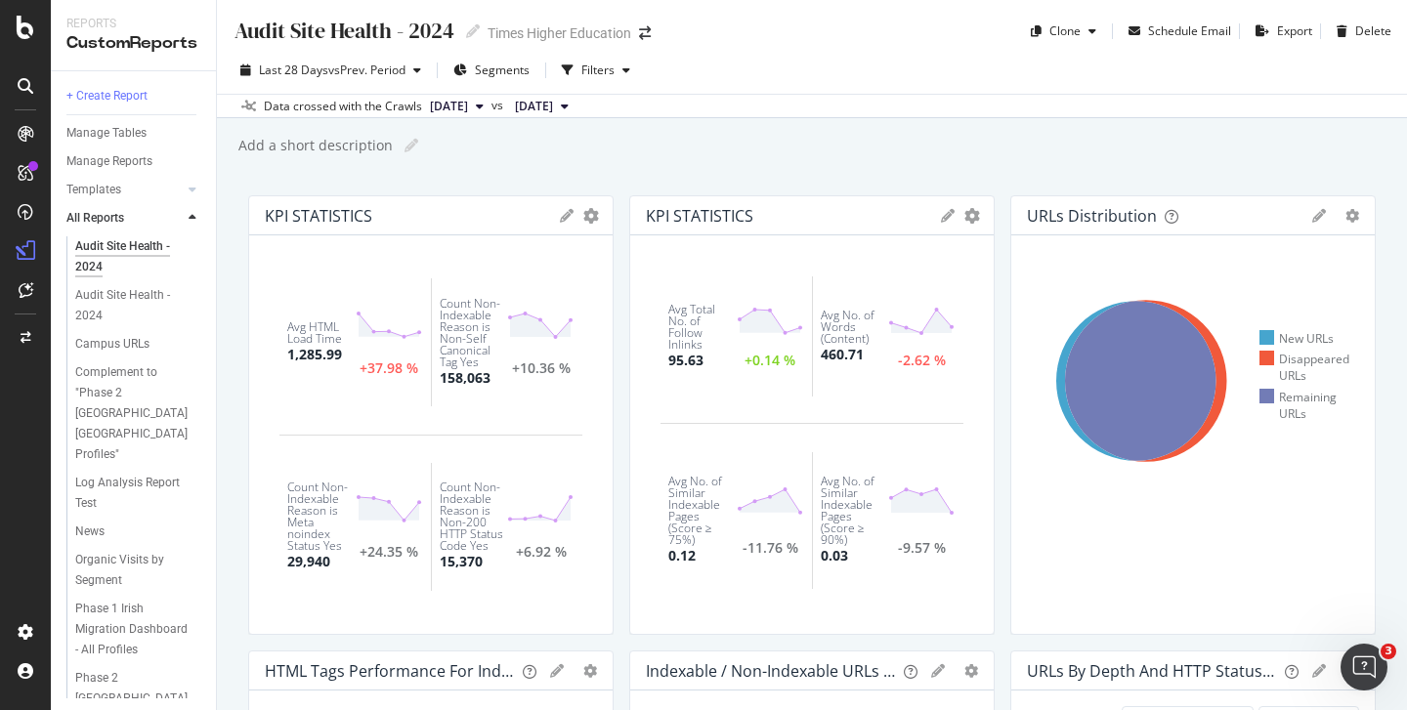
scroll to position [657, 0]
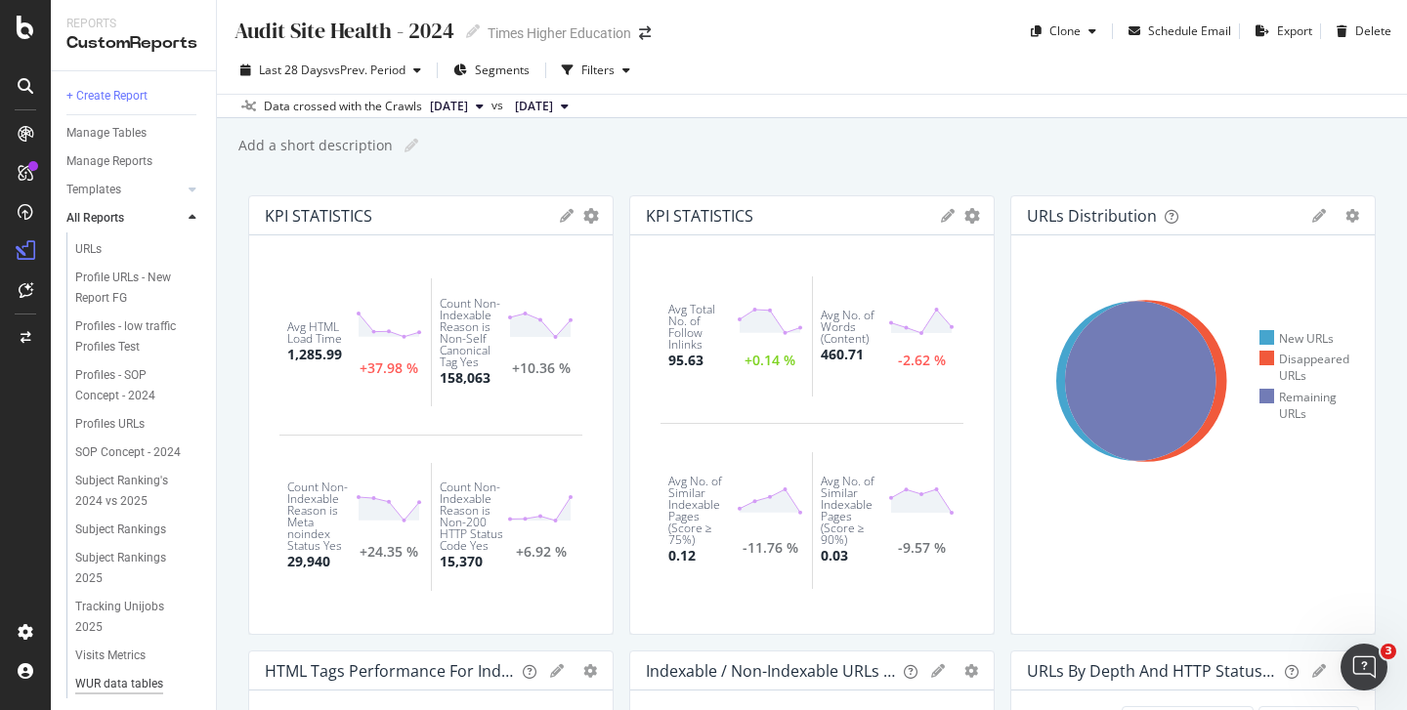
click at [118, 674] on div "WUR data tables dashboard" at bounding box center [131, 694] width 112 height 41
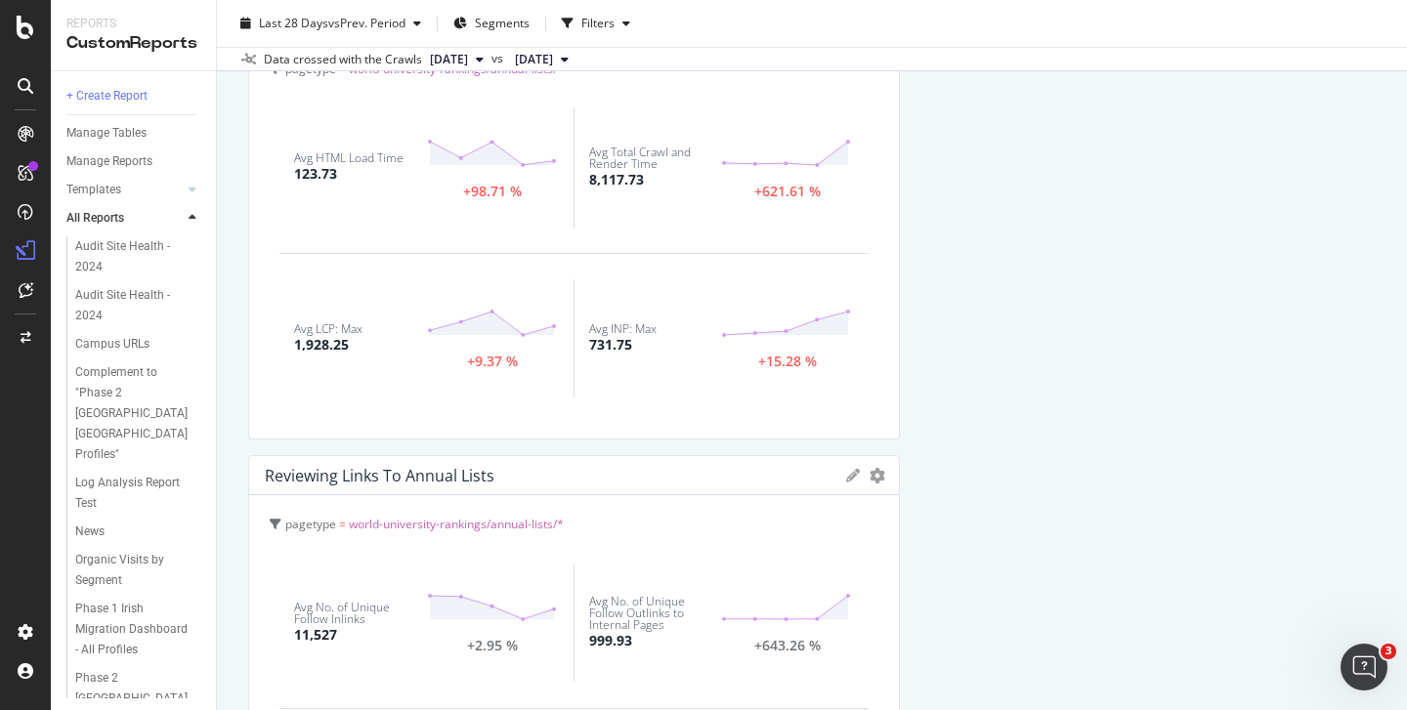
scroll to position [663, 0]
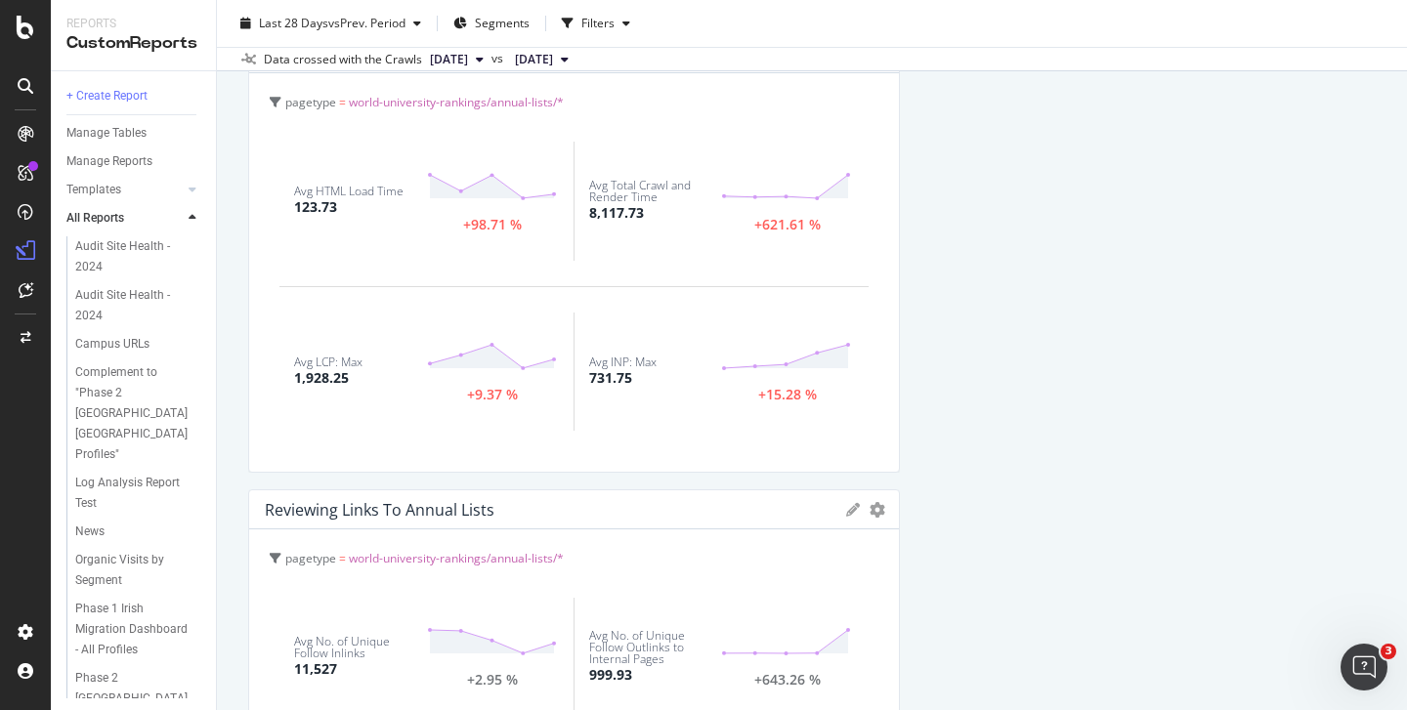
drag, startPoint x: 652, startPoint y: 219, endPoint x: 577, endPoint y: 218, distance: 75.2
click at [578, 218] on div "Avg Total Crawl and Render Time 8,117.73 +621.61 %" at bounding box center [720, 201] width 294 height 119
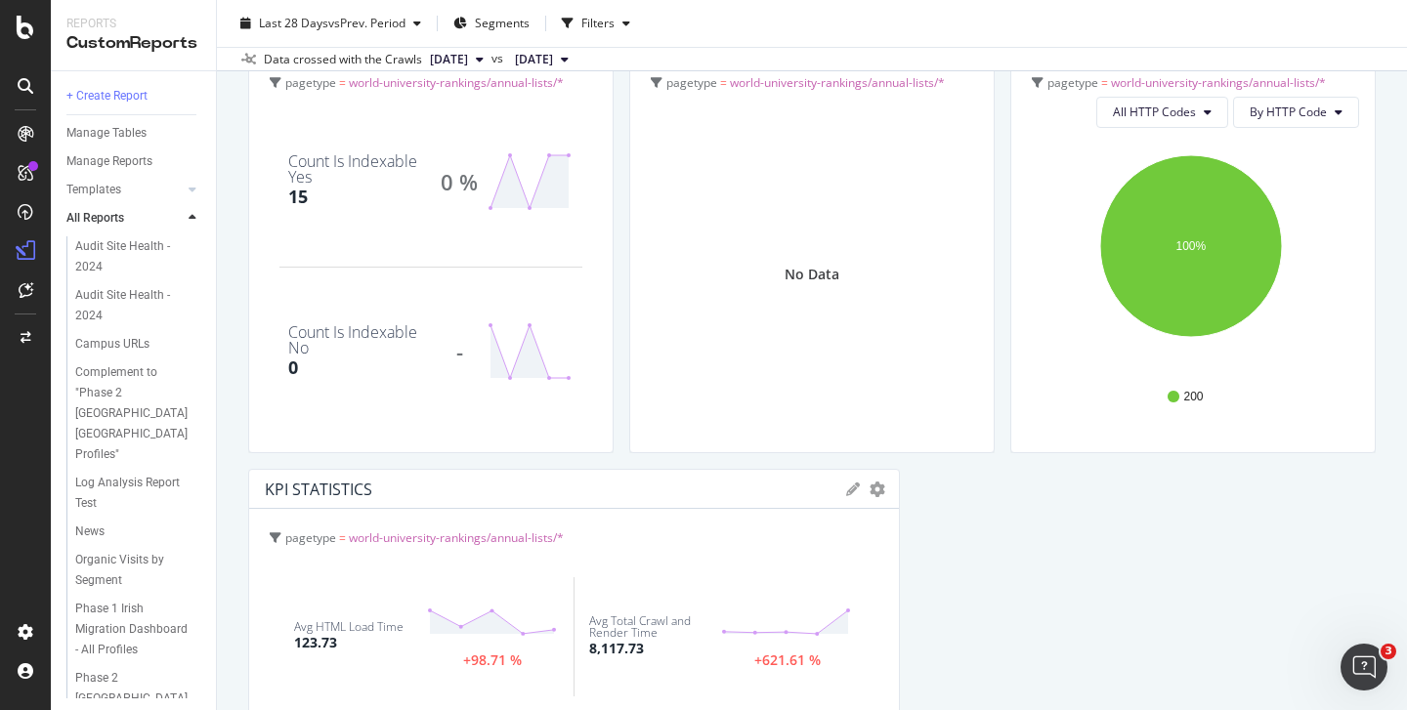
scroll to position [0, 0]
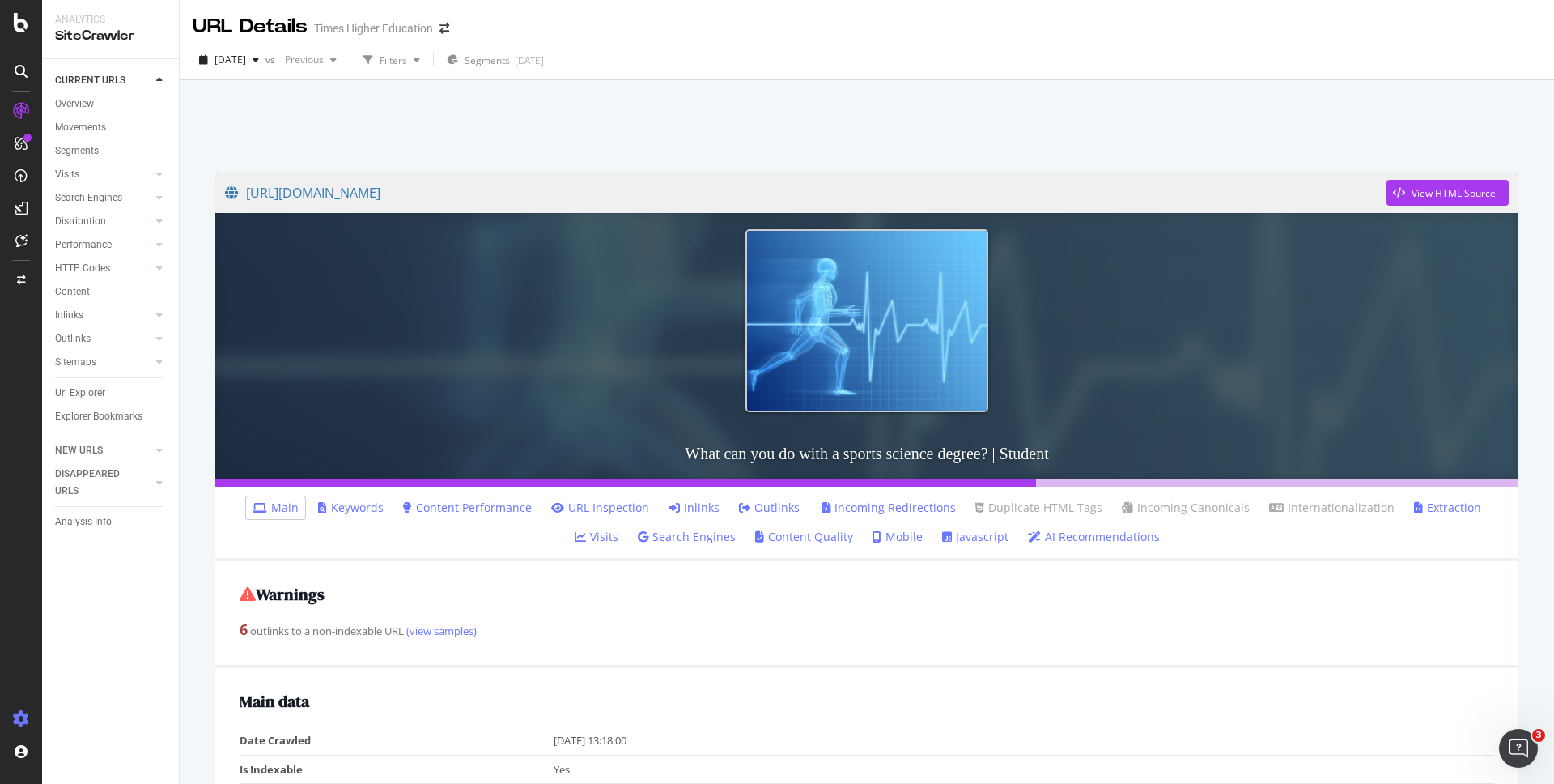
click at [22, 719] on icon at bounding box center [22, 719] width 17 height 17
click at [80, 641] on div "Project settings" at bounding box center [85, 646] width 68 height 13
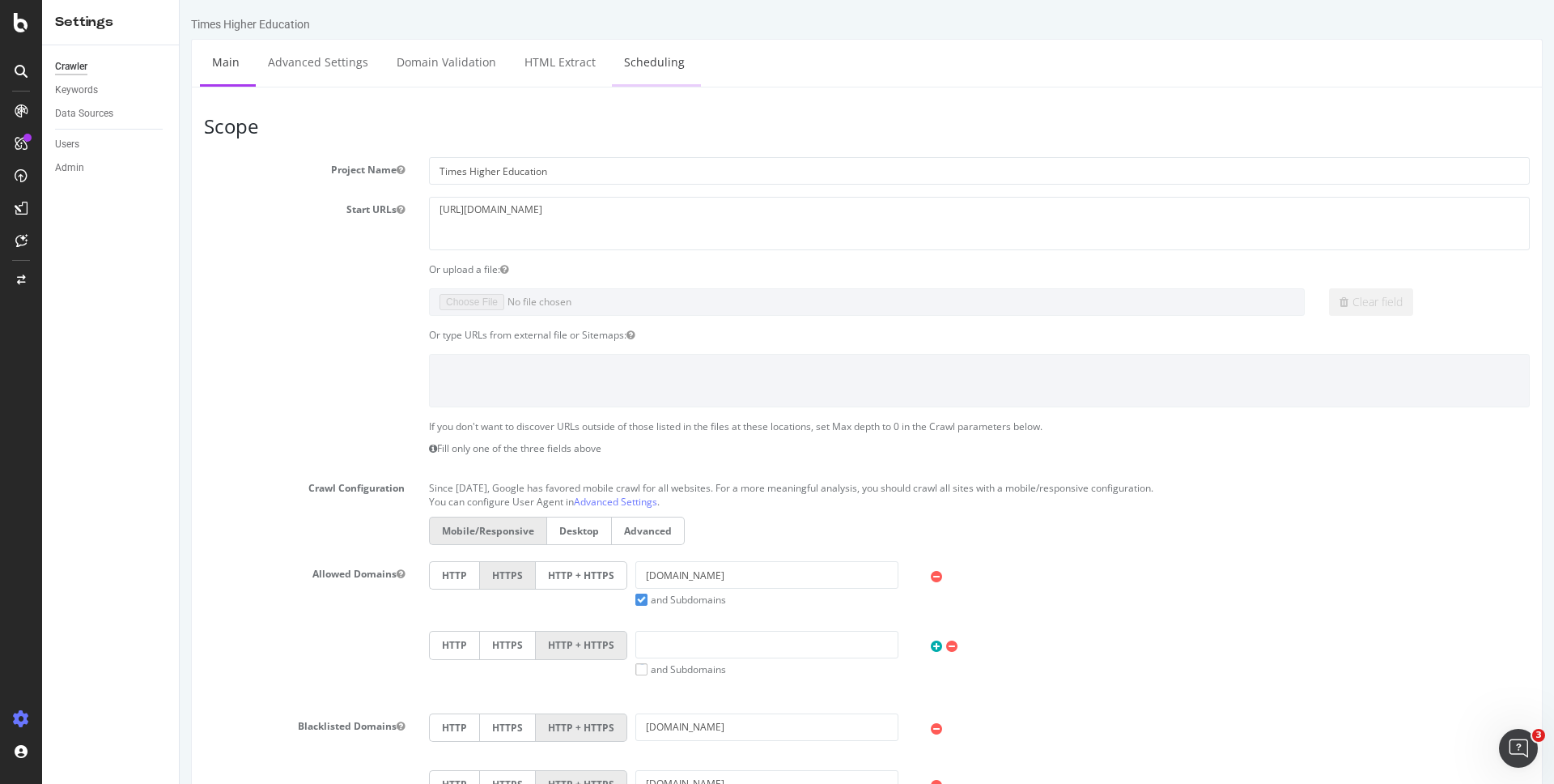
click at [641, 56] on link "Scheduling" at bounding box center [654, 62] width 85 height 45
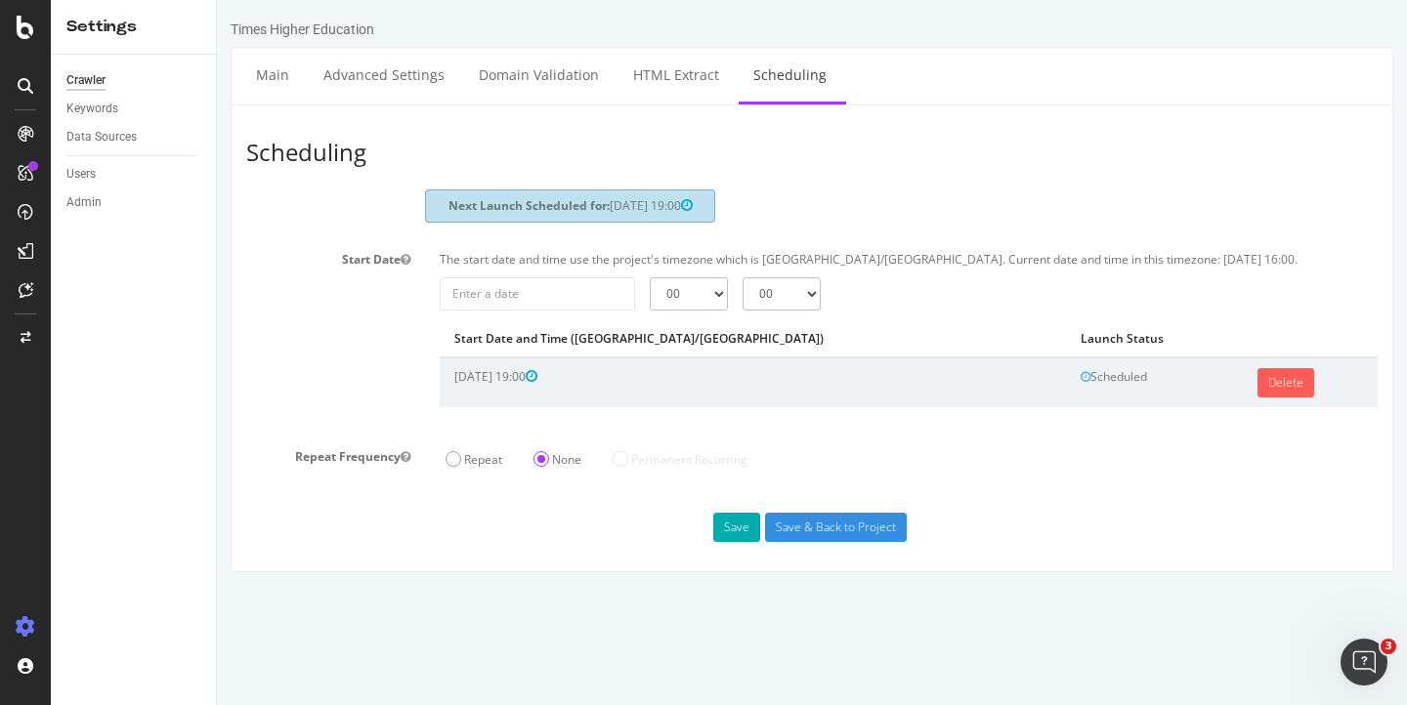
click at [1013, 167] on header "Scheduling" at bounding box center [811, 154] width 1151 height 69
